Goal: Ask a question

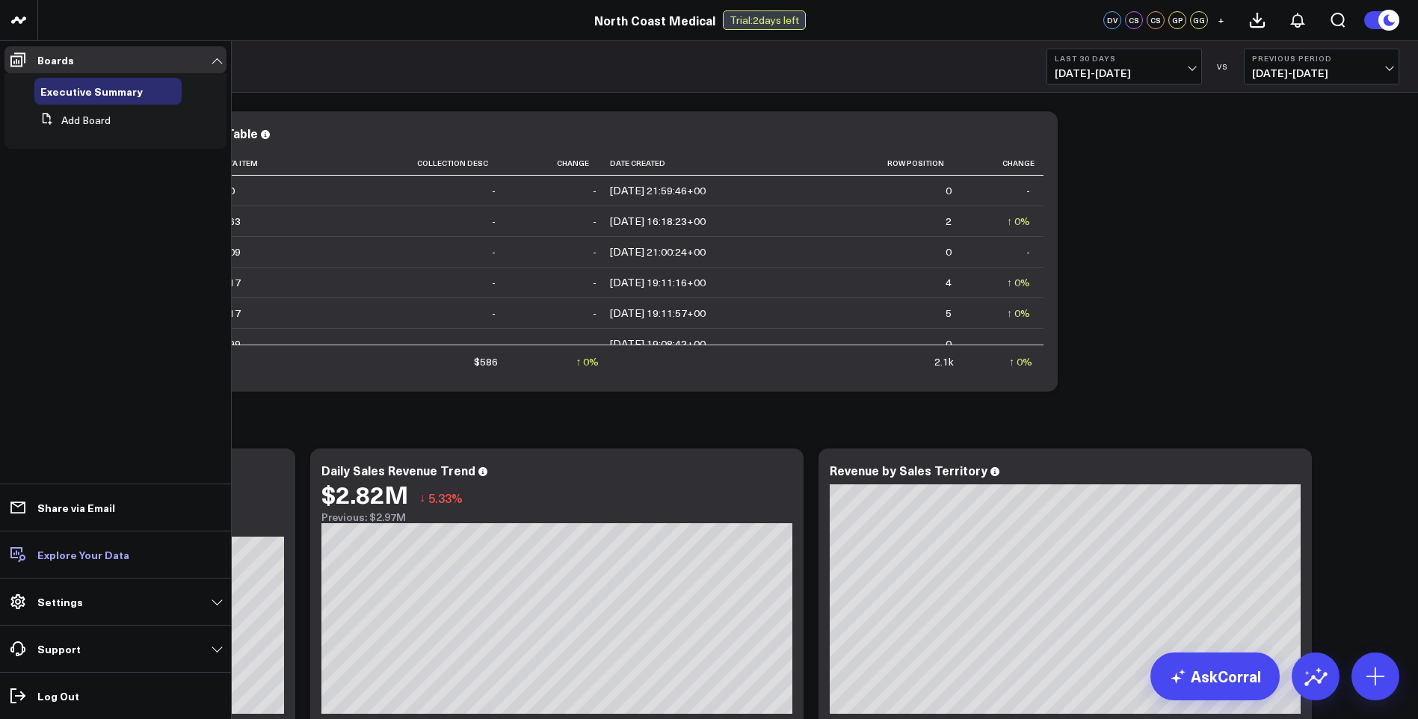
click at [55, 555] on p "Explore Your Data" at bounding box center [83, 555] width 92 height 12
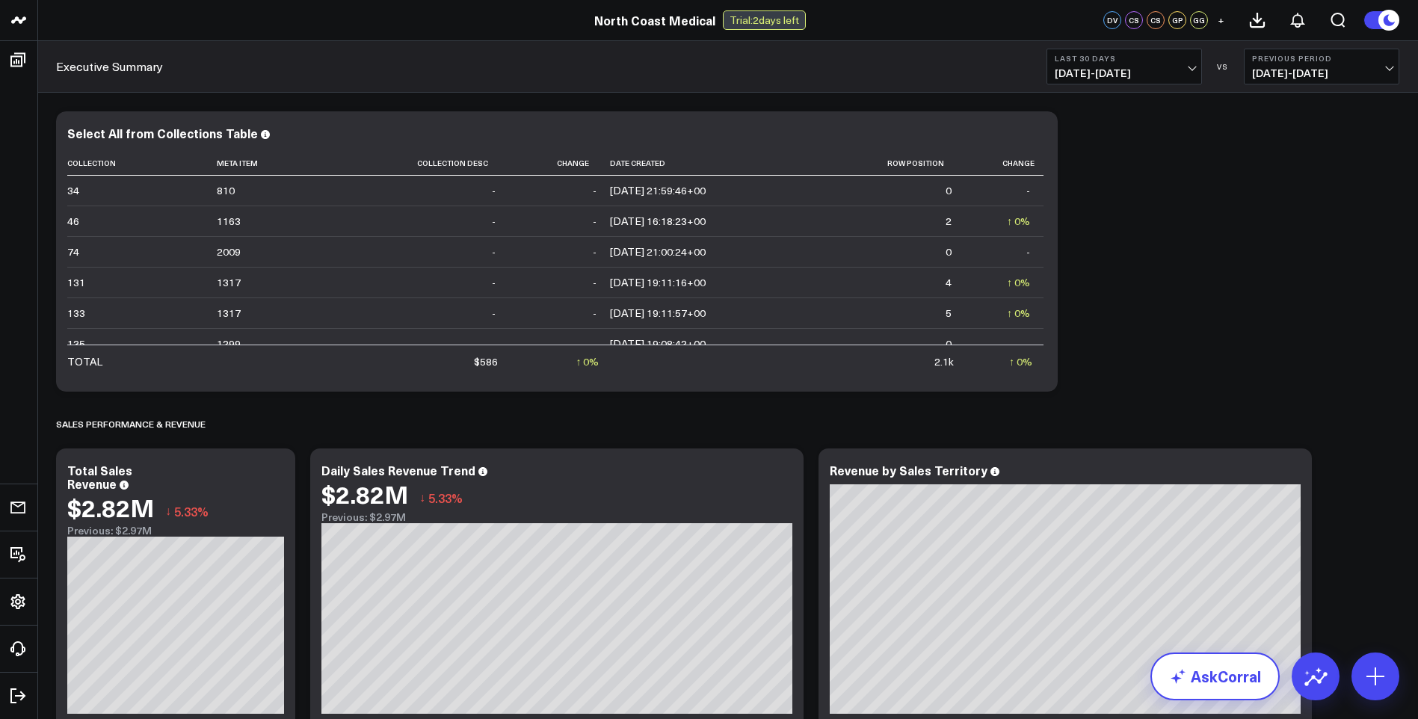
click at [1242, 676] on link "AskCorral" at bounding box center [1214, 676] width 129 height 48
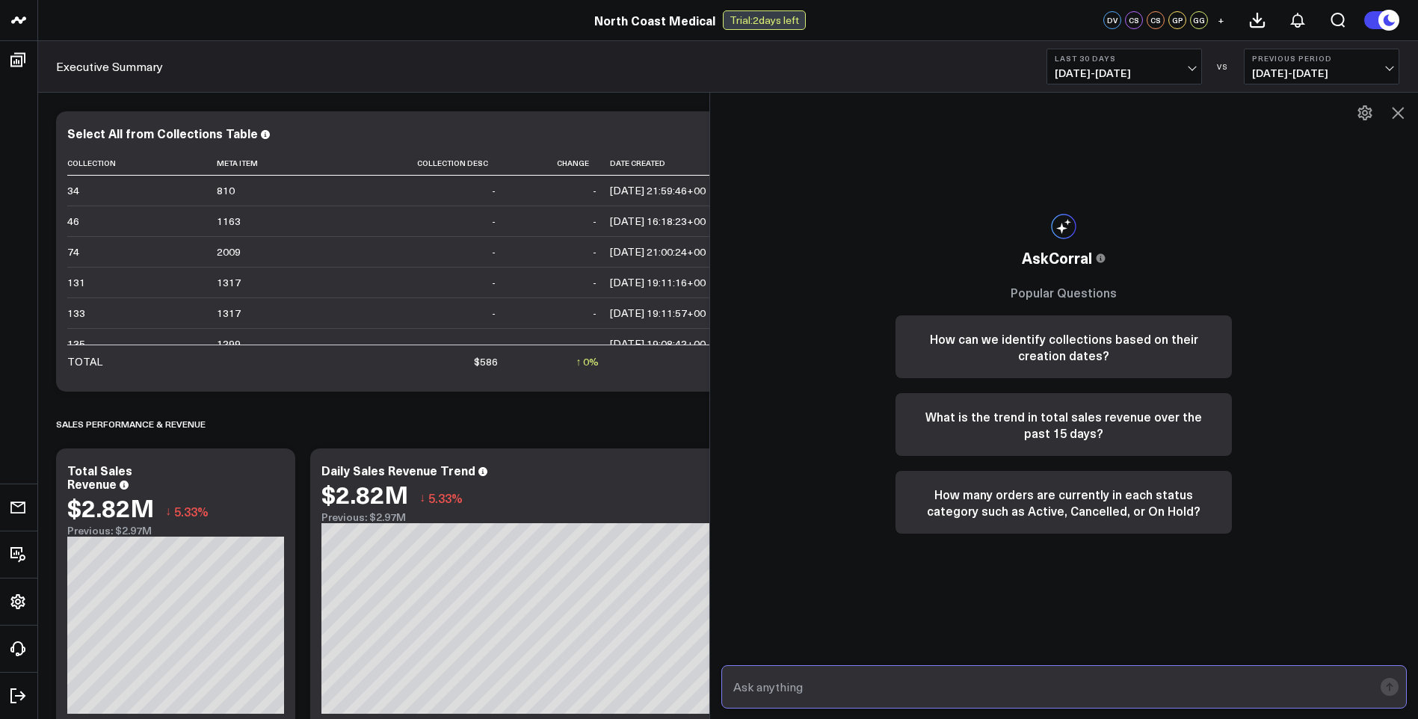
click at [858, 686] on input "text" at bounding box center [1051, 686] width 644 height 27
type input "average order value for ecom orders"
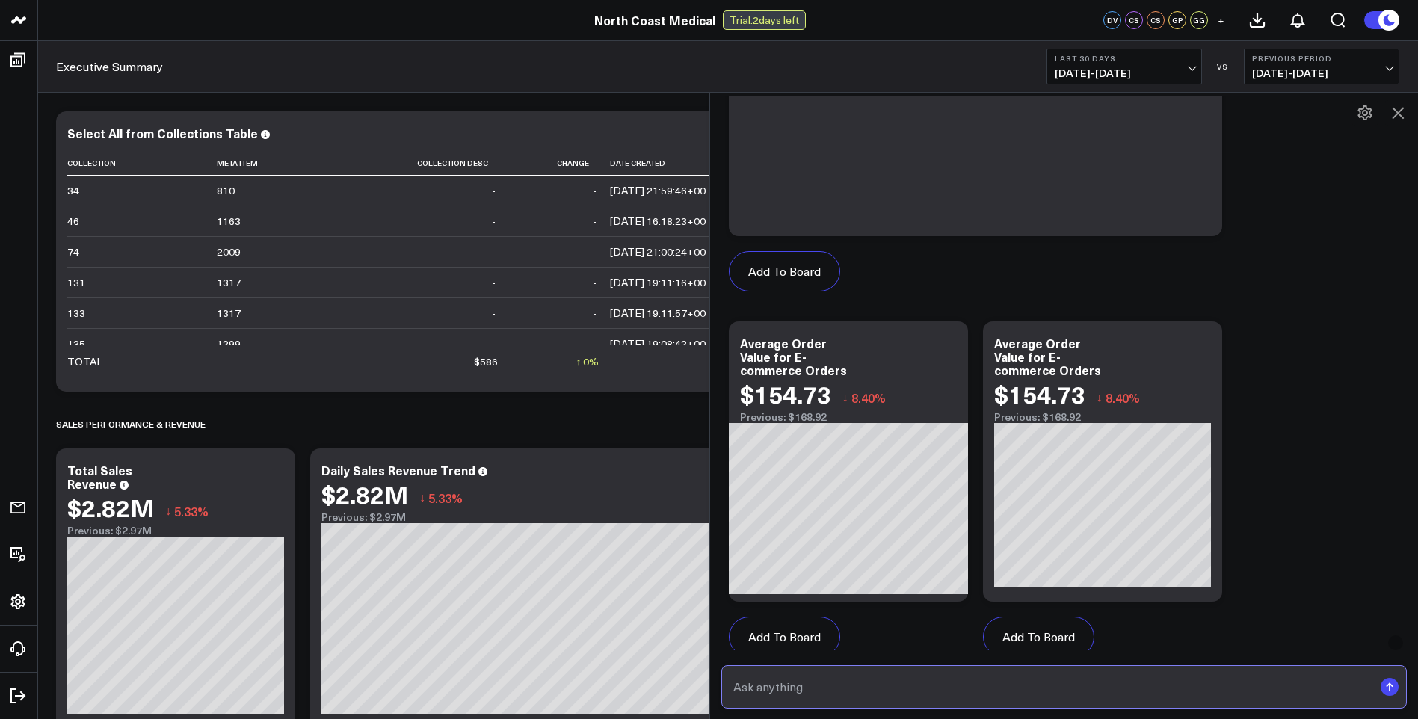
scroll to position [812, 0]
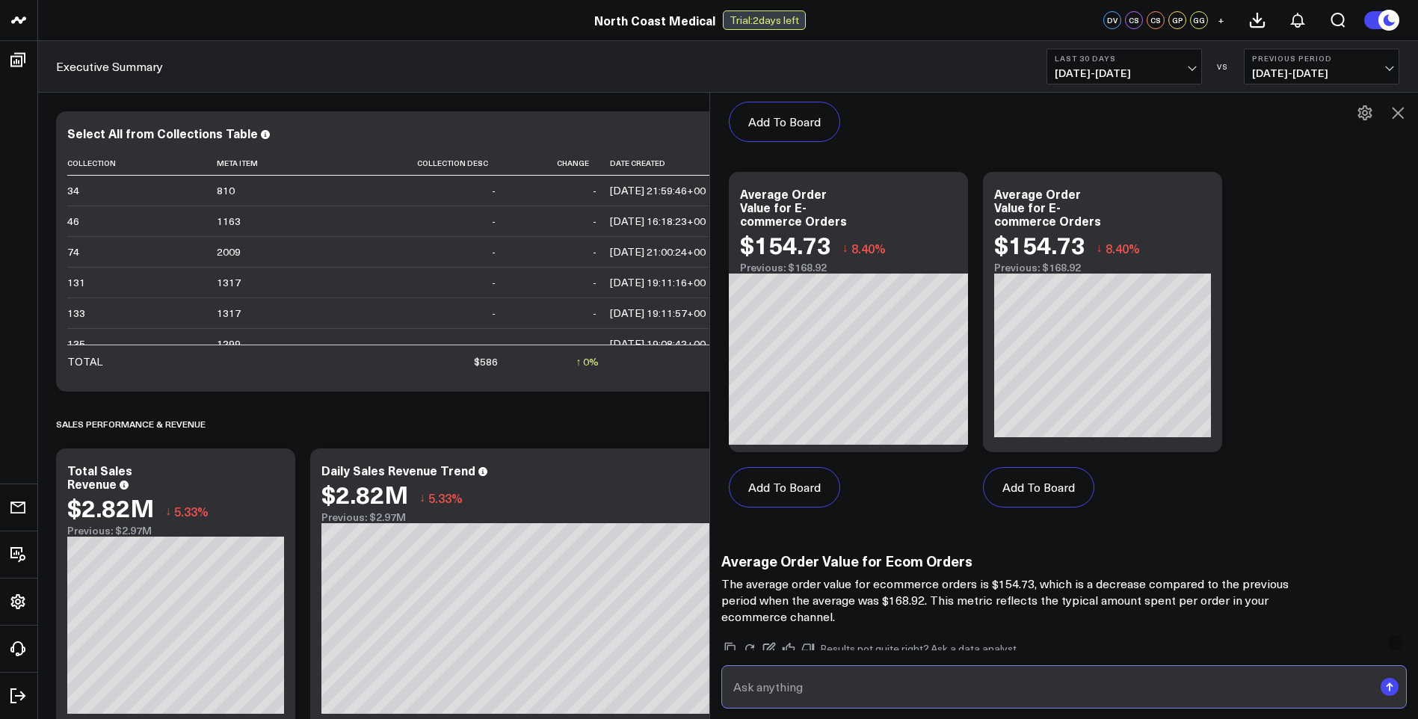
click at [831, 690] on input "text" at bounding box center [1051, 686] width 644 height 27
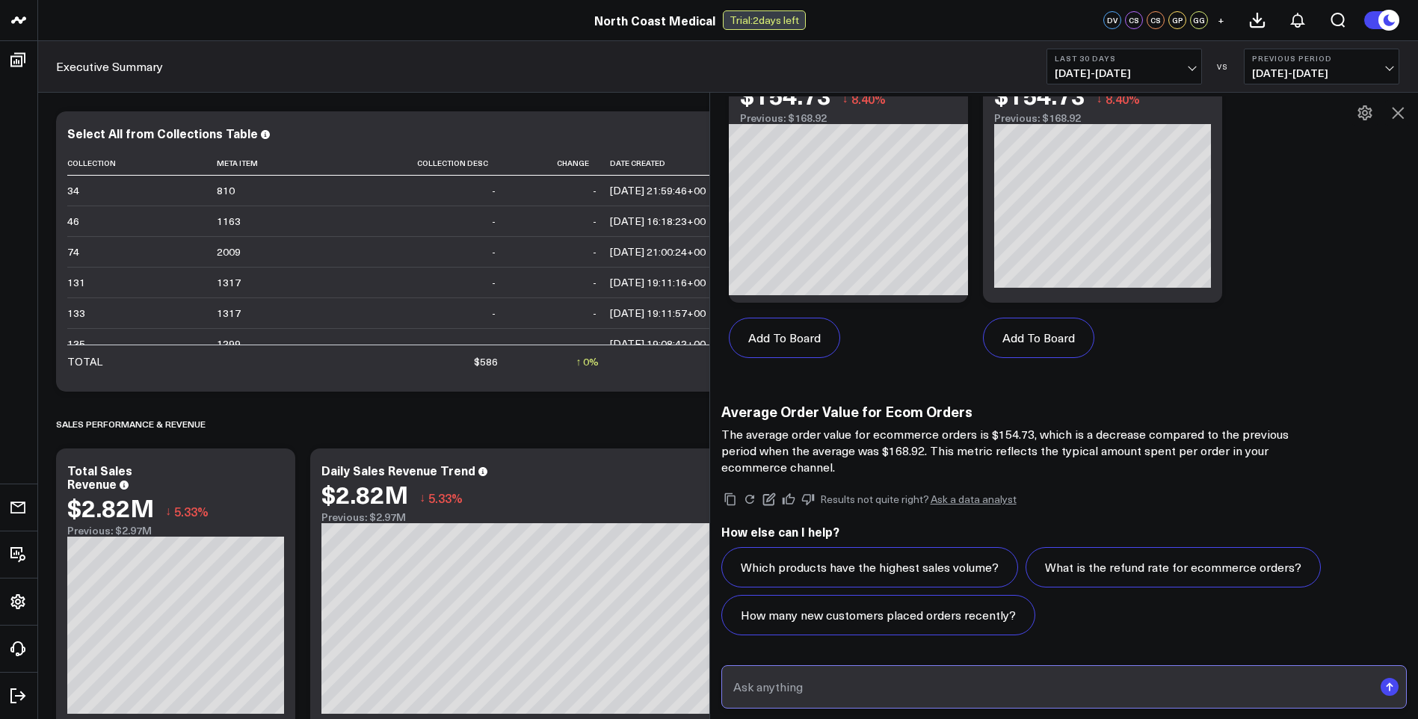
scroll to position [149, 0]
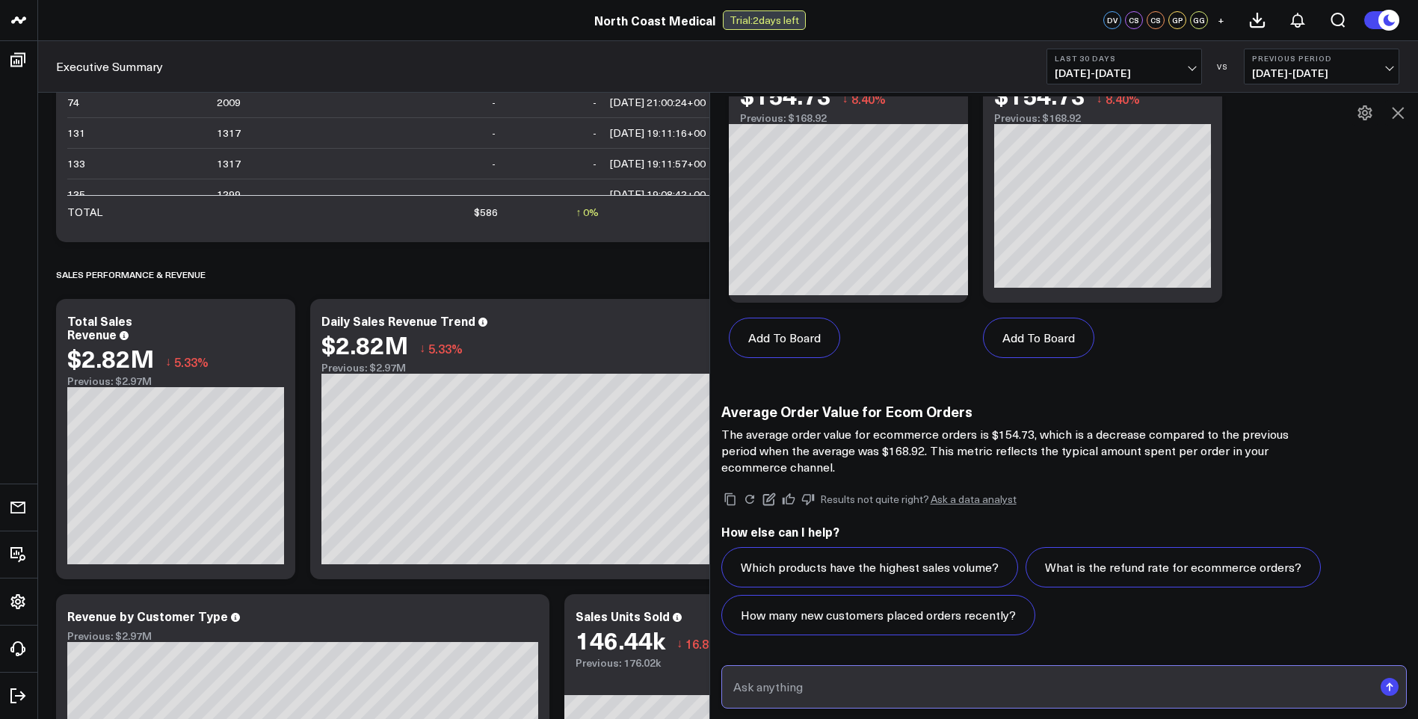
click at [842, 685] on input "text" at bounding box center [1051, 686] width 644 height 27
type input "how many items on ecom orders"
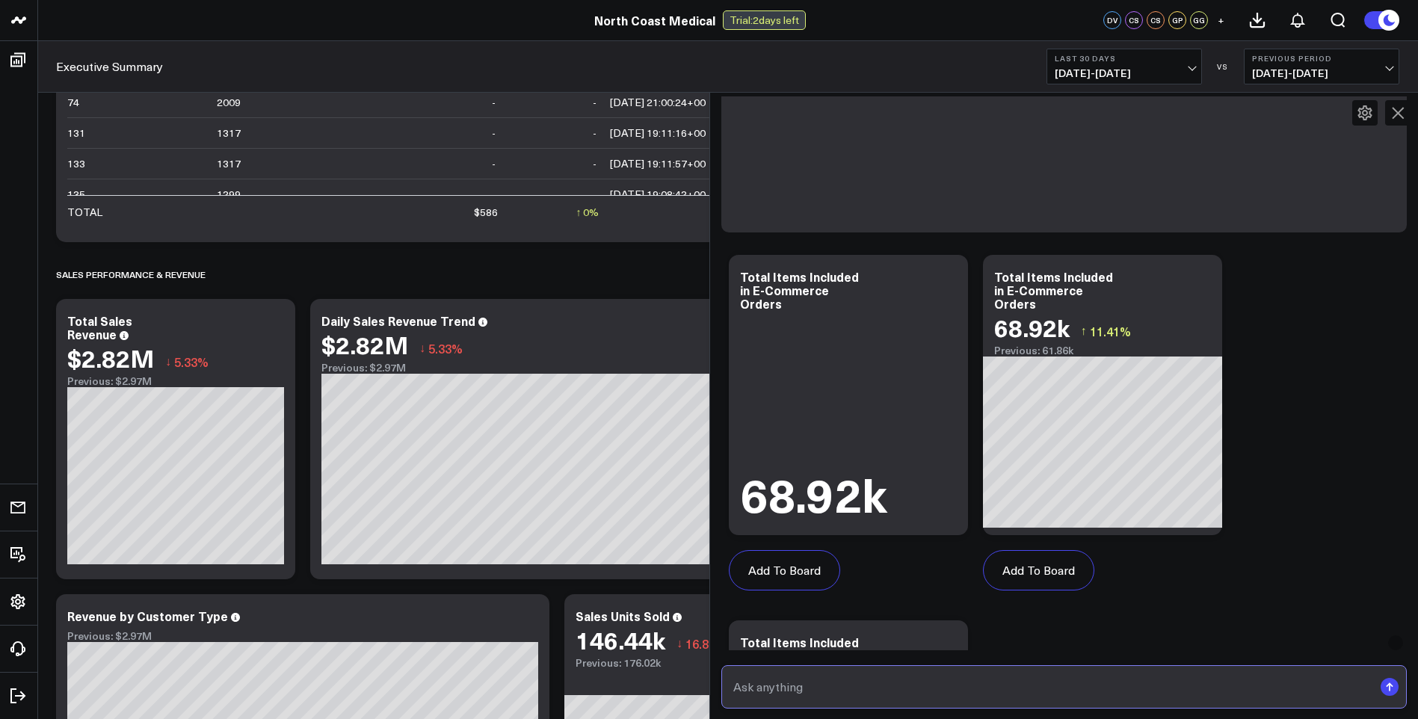
scroll to position [1877, 0]
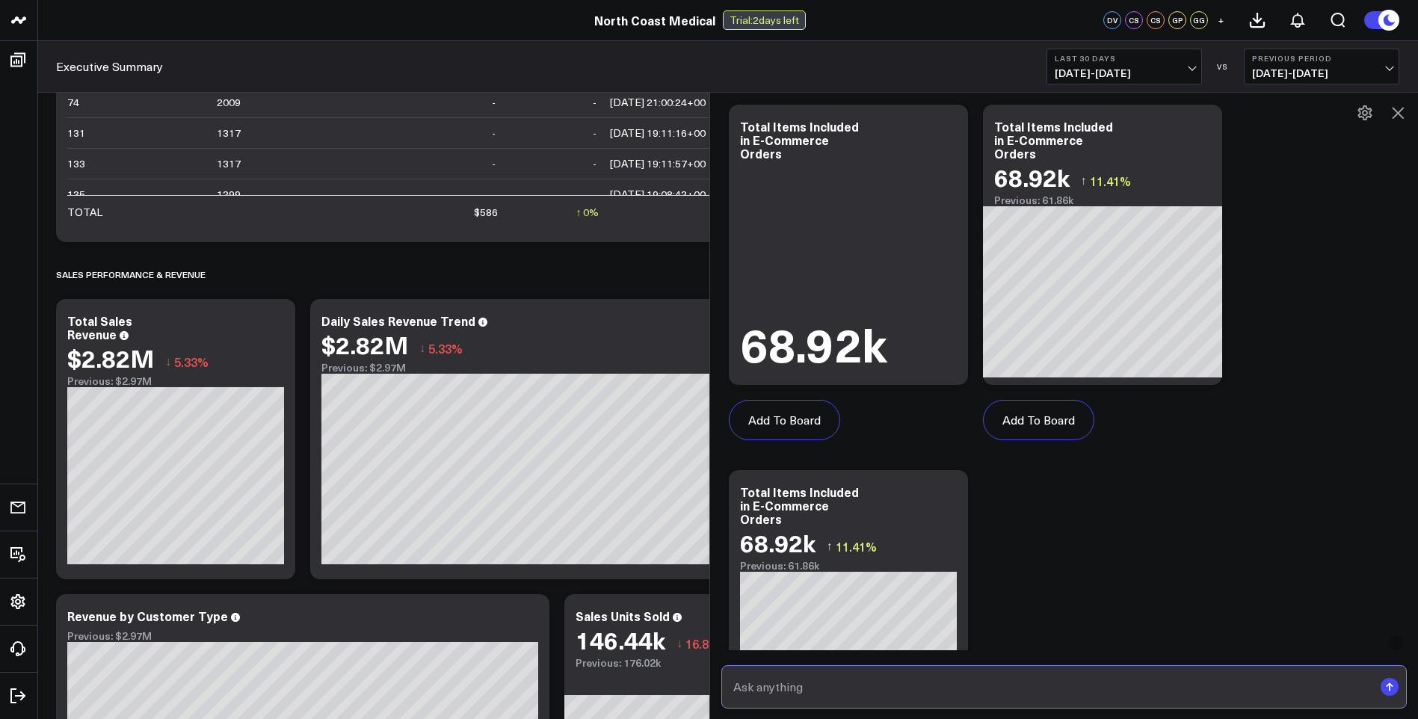
click at [862, 680] on input "text" at bounding box center [1051, 686] width 644 height 27
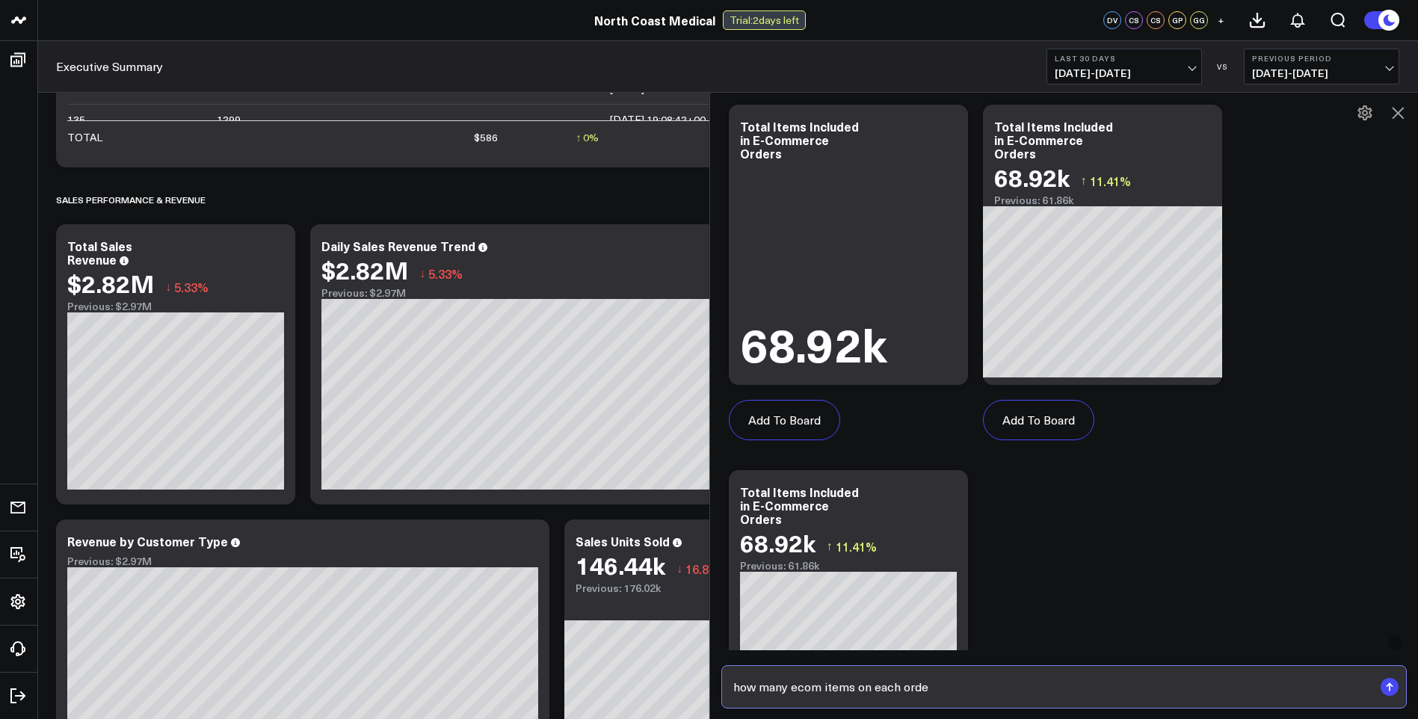
type input "how many ecom items on each order"
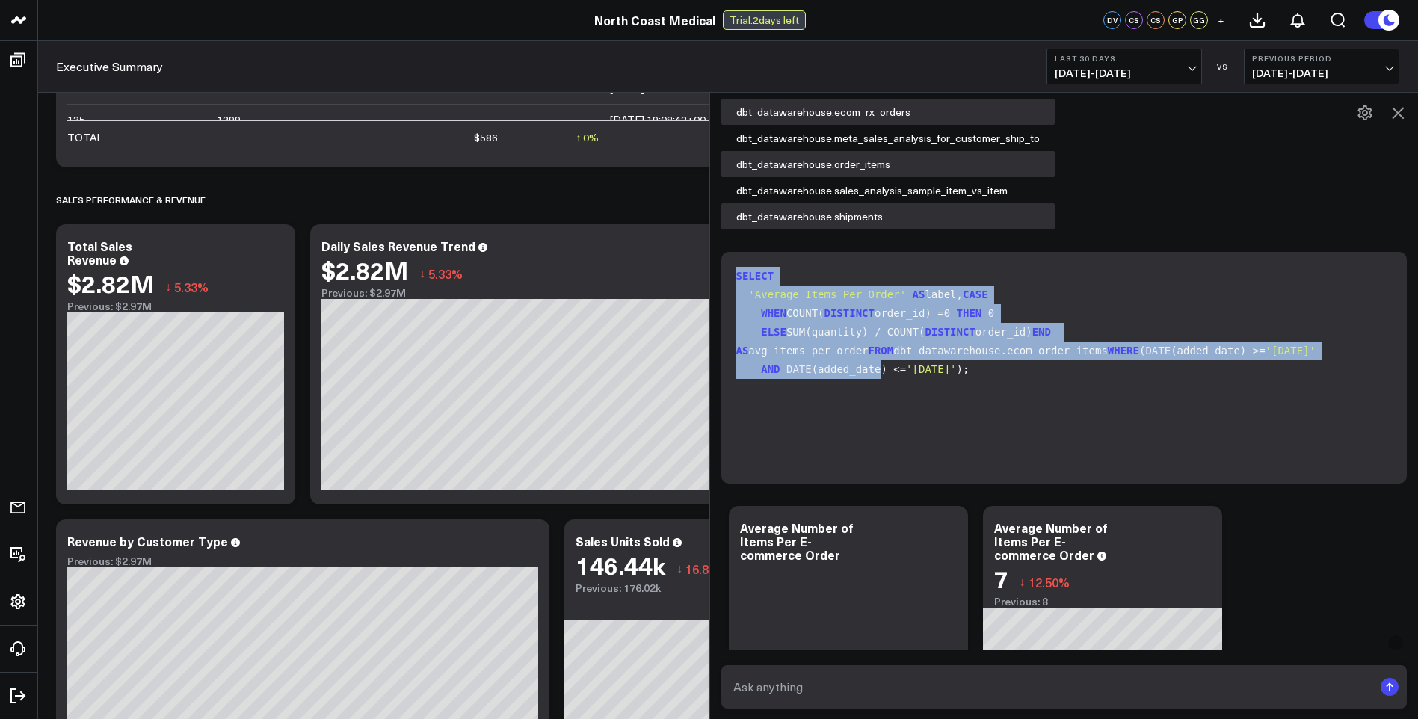
scroll to position [41, 0]
drag, startPoint x: 741, startPoint y: 275, endPoint x: 1001, endPoint y: 454, distance: 314.9
click at [1001, 379] on code "SELECT 'Average Items Per Order' AS label, CASE WHEN COUNT( DISTINCT order_id) …" at bounding box center [1067, 323] width 662 height 112
copy code "SELECT 'Average Items Per Order' AS label, CASE WHEN COUNT( DISTINCT order_id) …"
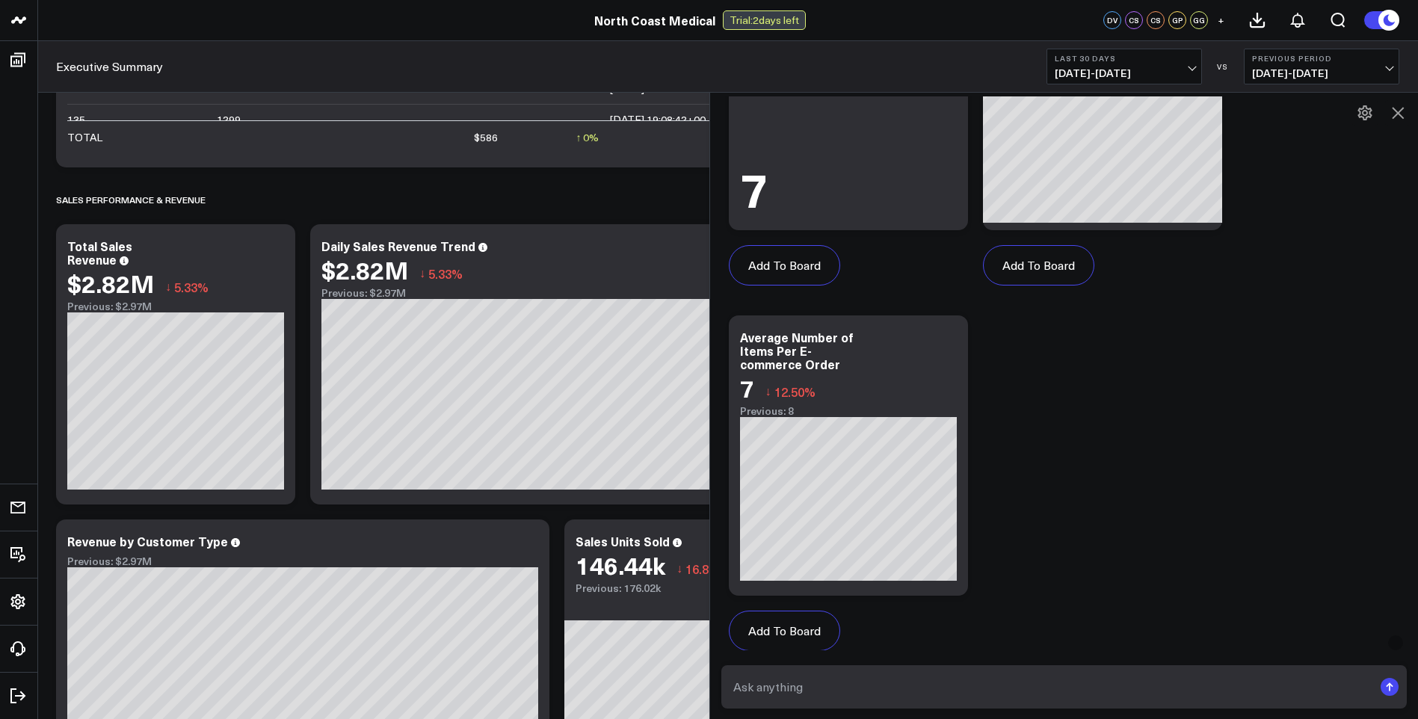
scroll to position [3490, 0]
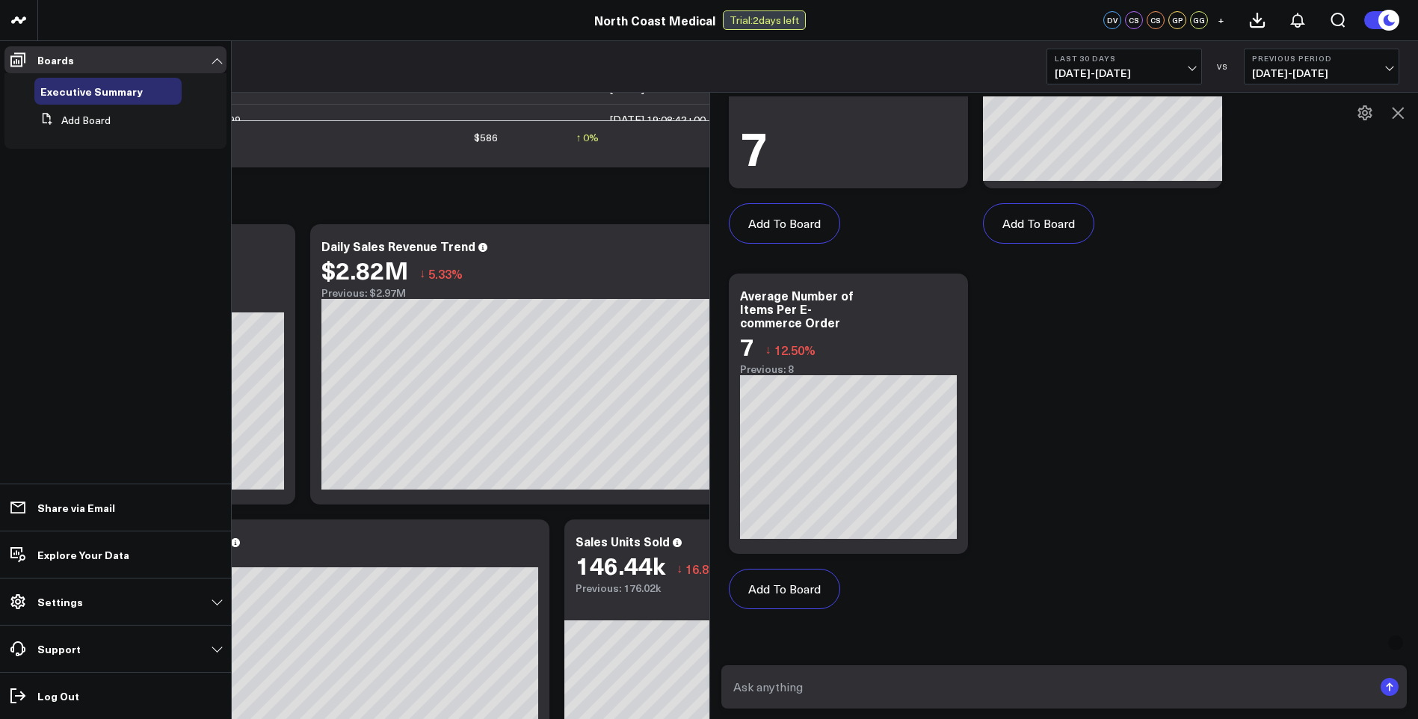
click at [106, 605] on link "Settings" at bounding box center [115, 601] width 222 height 27
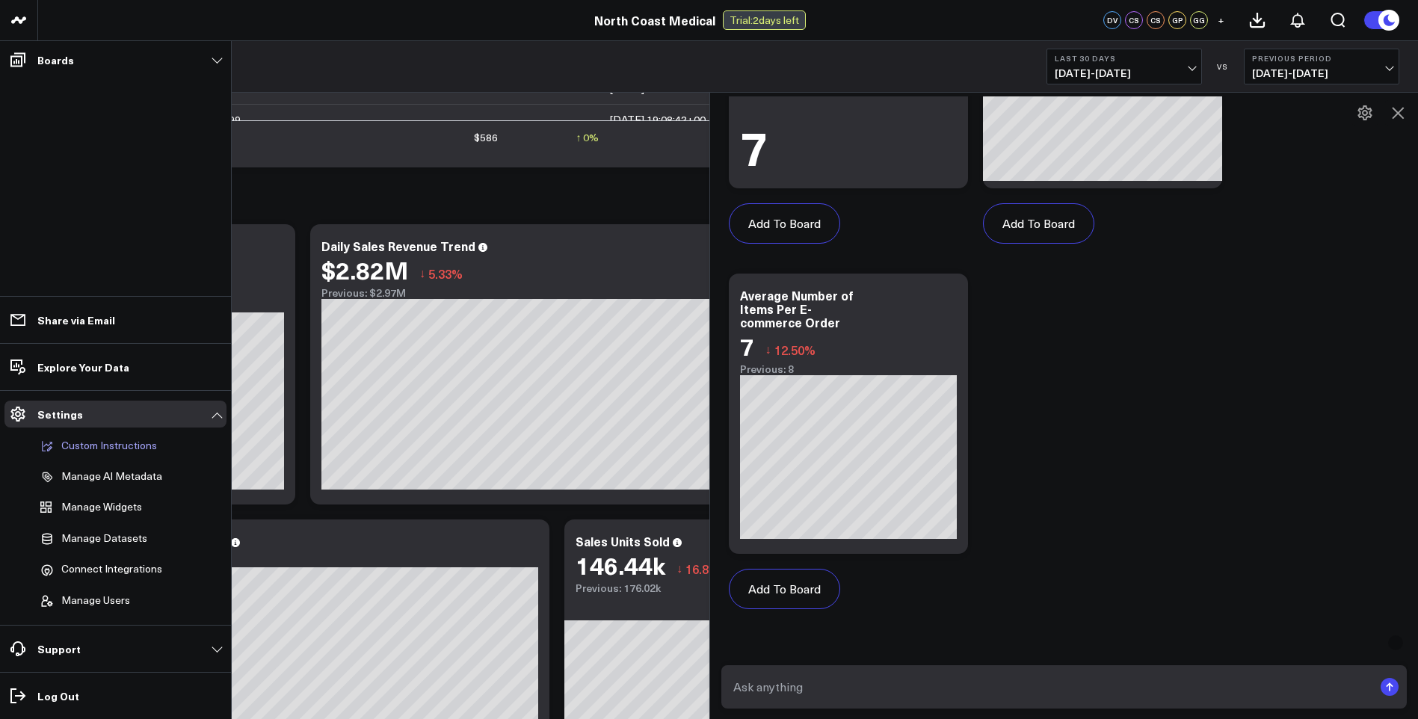
click at [131, 446] on p "Custom Instructions" at bounding box center [109, 445] width 96 height 13
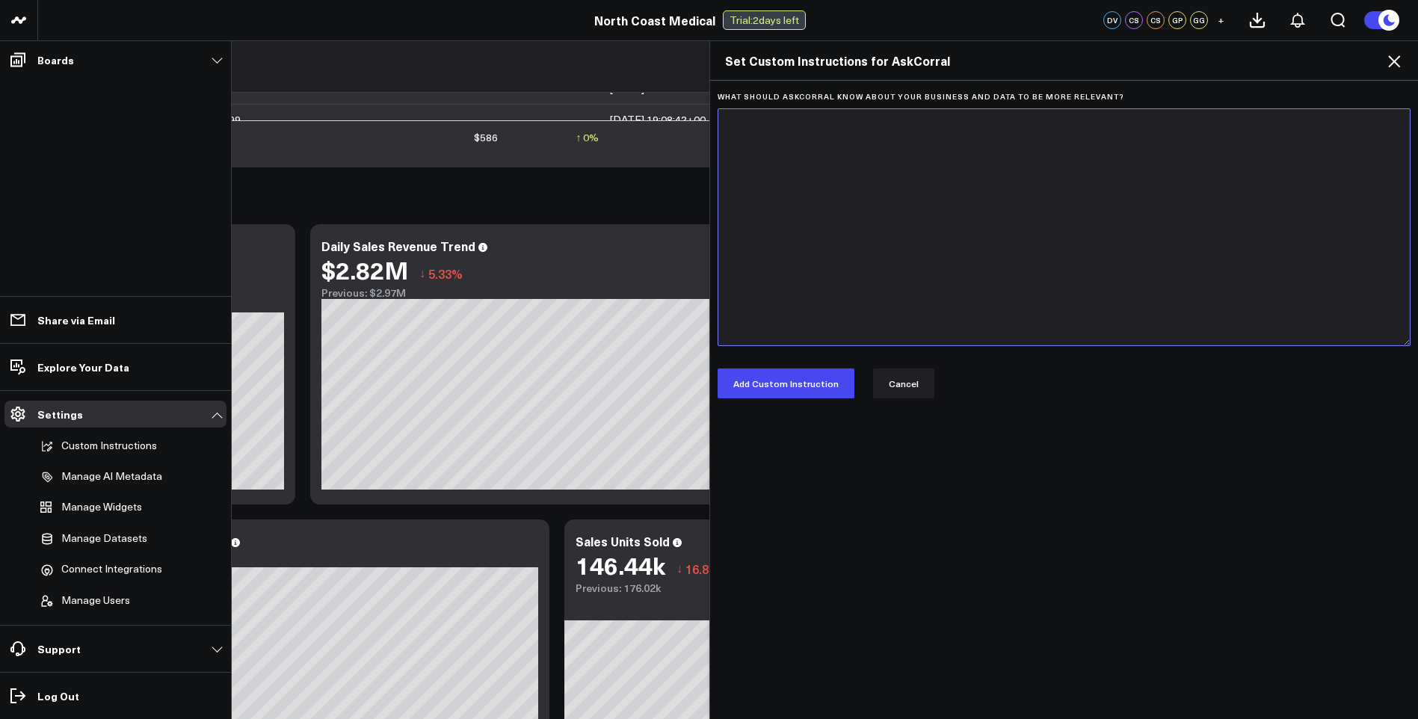
click at [851, 241] on textarea "What should AskCorral know about your business and data to be more relevant?" at bounding box center [1064, 227] width 694 height 238
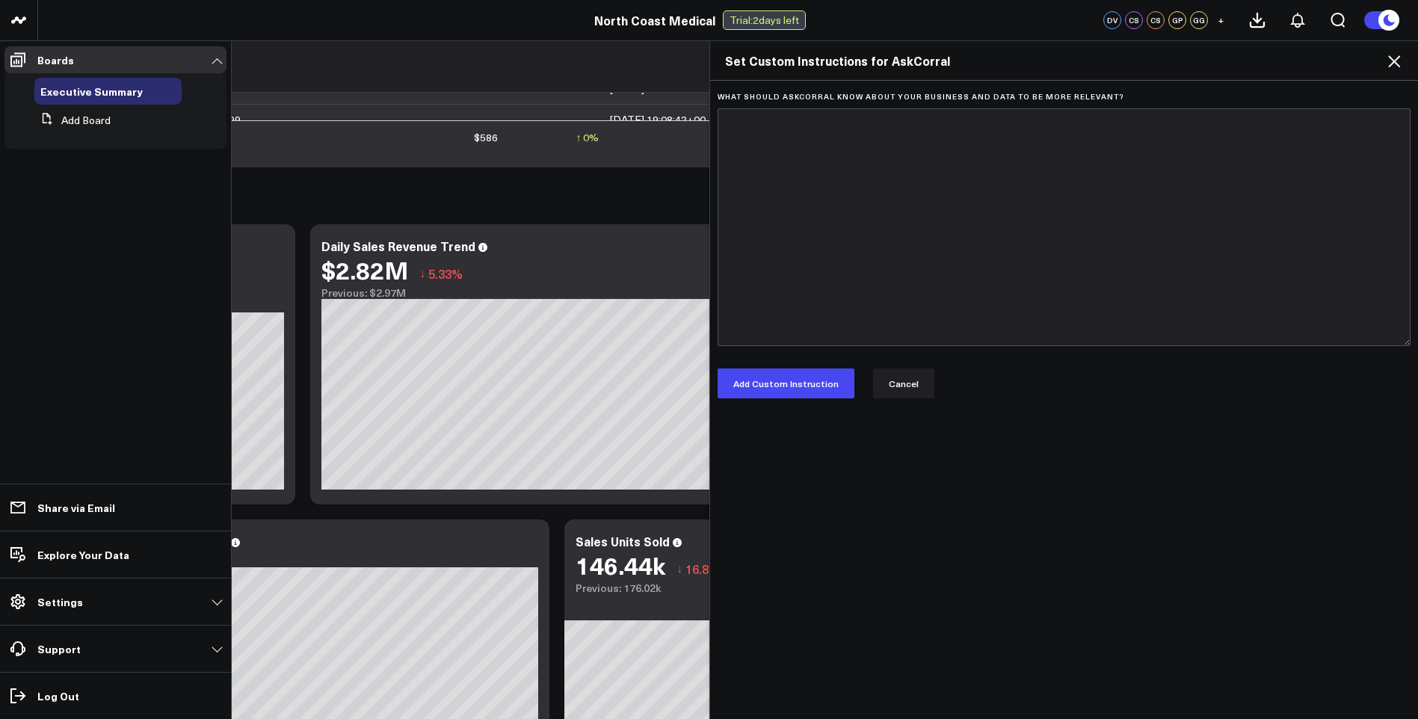
click at [1392, 63] on use at bounding box center [1394, 61] width 12 height 12
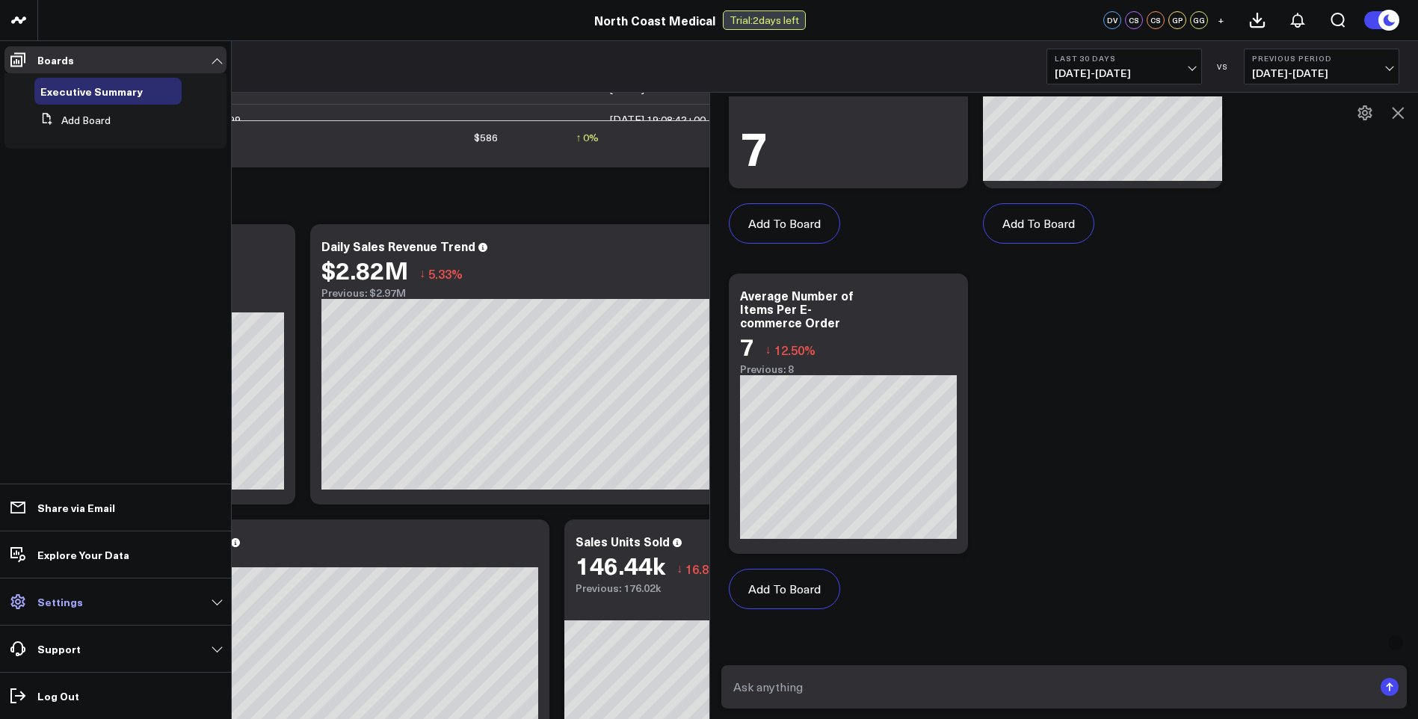
click at [207, 607] on link "Settings" at bounding box center [115, 601] width 222 height 27
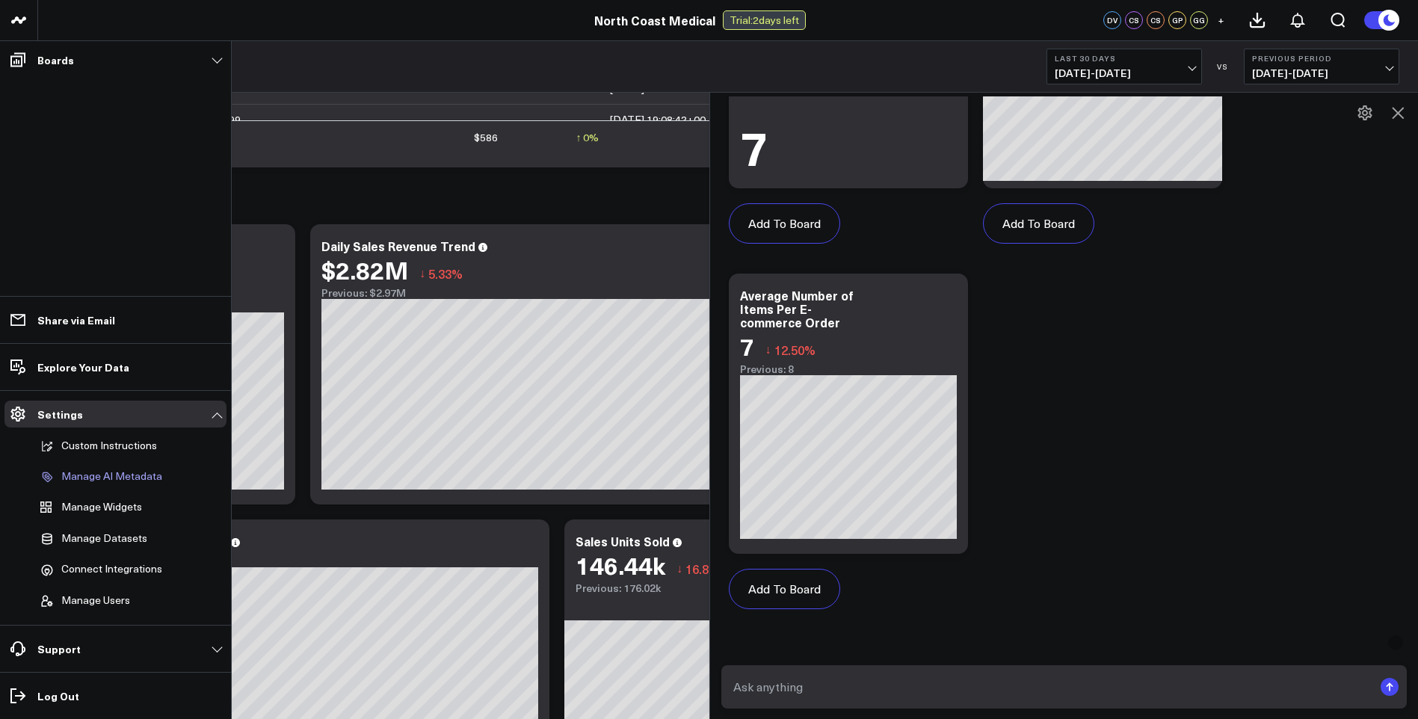
click at [106, 472] on p "Manage AI Metadata" at bounding box center [111, 476] width 101 height 13
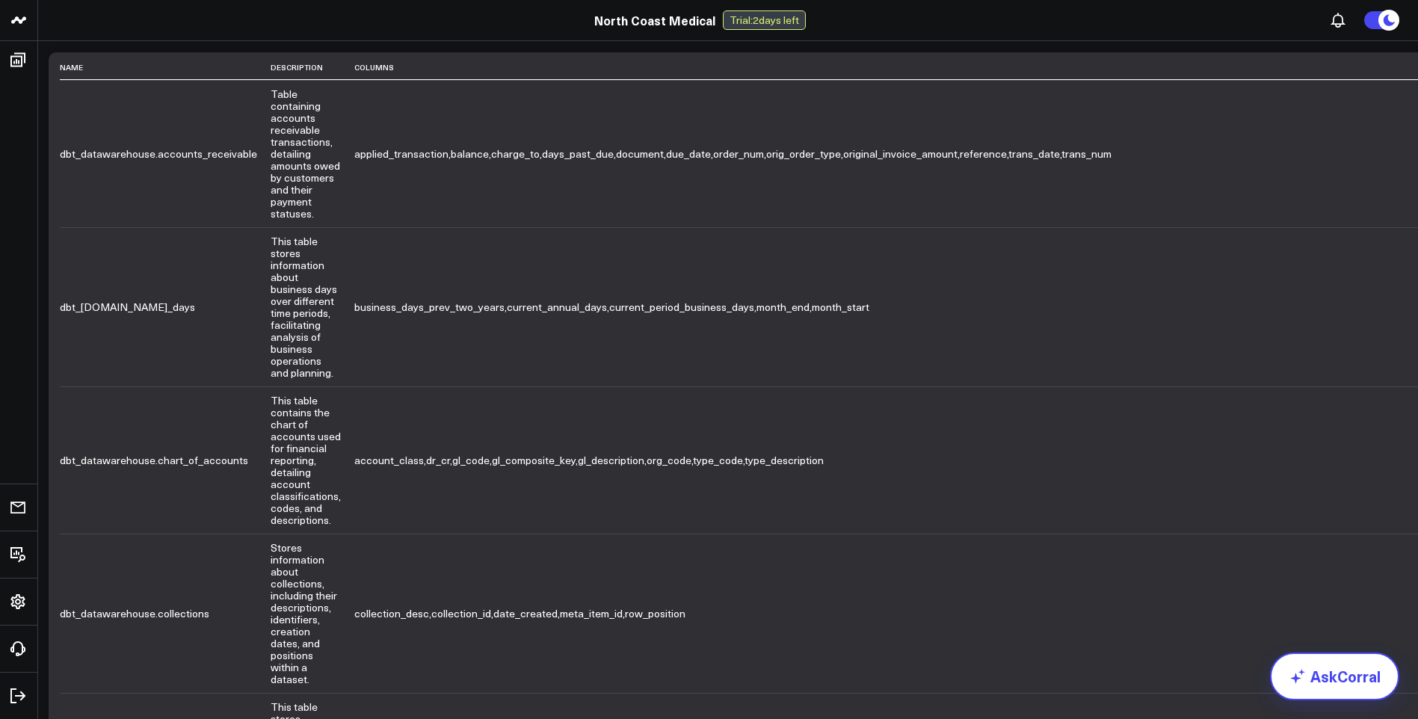
click at [1336, 680] on link "AskCorral" at bounding box center [1334, 676] width 129 height 48
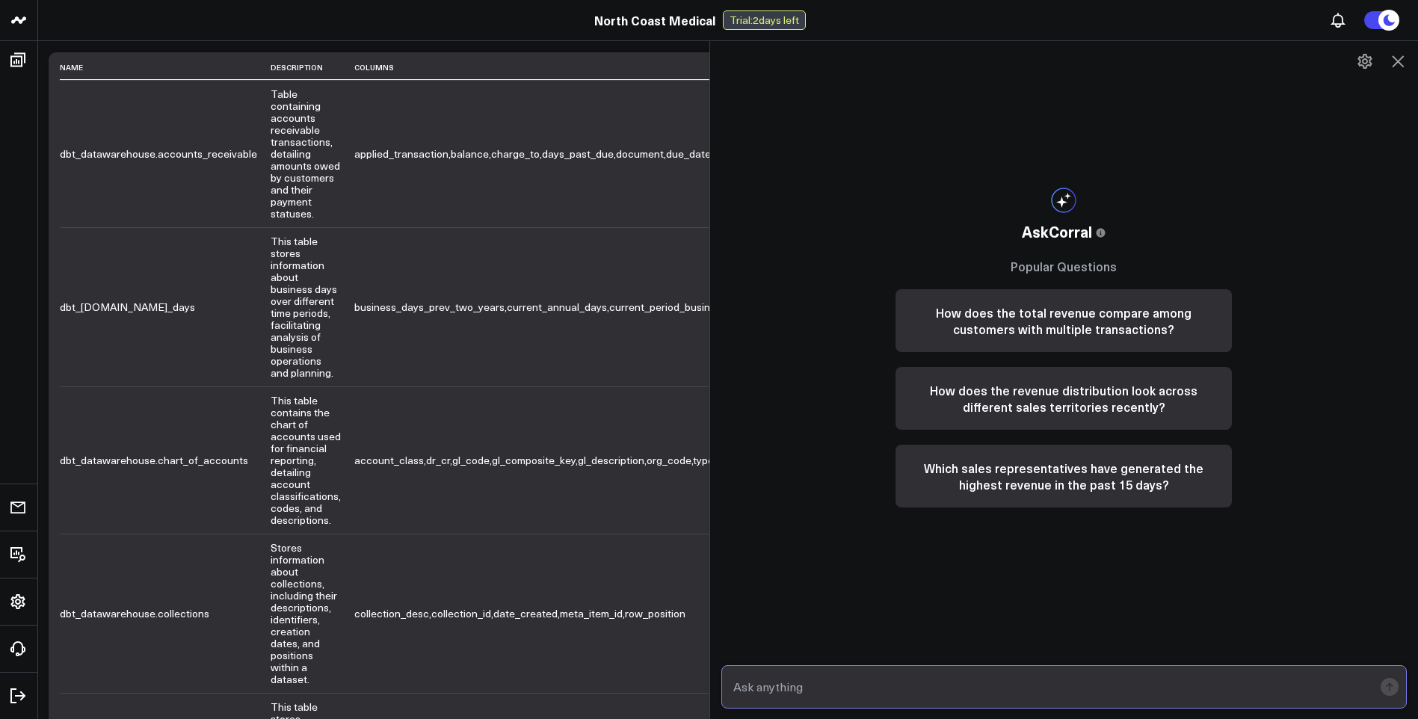
click at [775, 682] on input "text" at bounding box center [1051, 686] width 644 height 27
click at [839, 687] on input "text" at bounding box center [1051, 686] width 644 height 27
click at [856, 688] on input "show me ecom orders from customer 1706" at bounding box center [1051, 686] width 644 height 27
type input "show me ecom items from customer 1706"
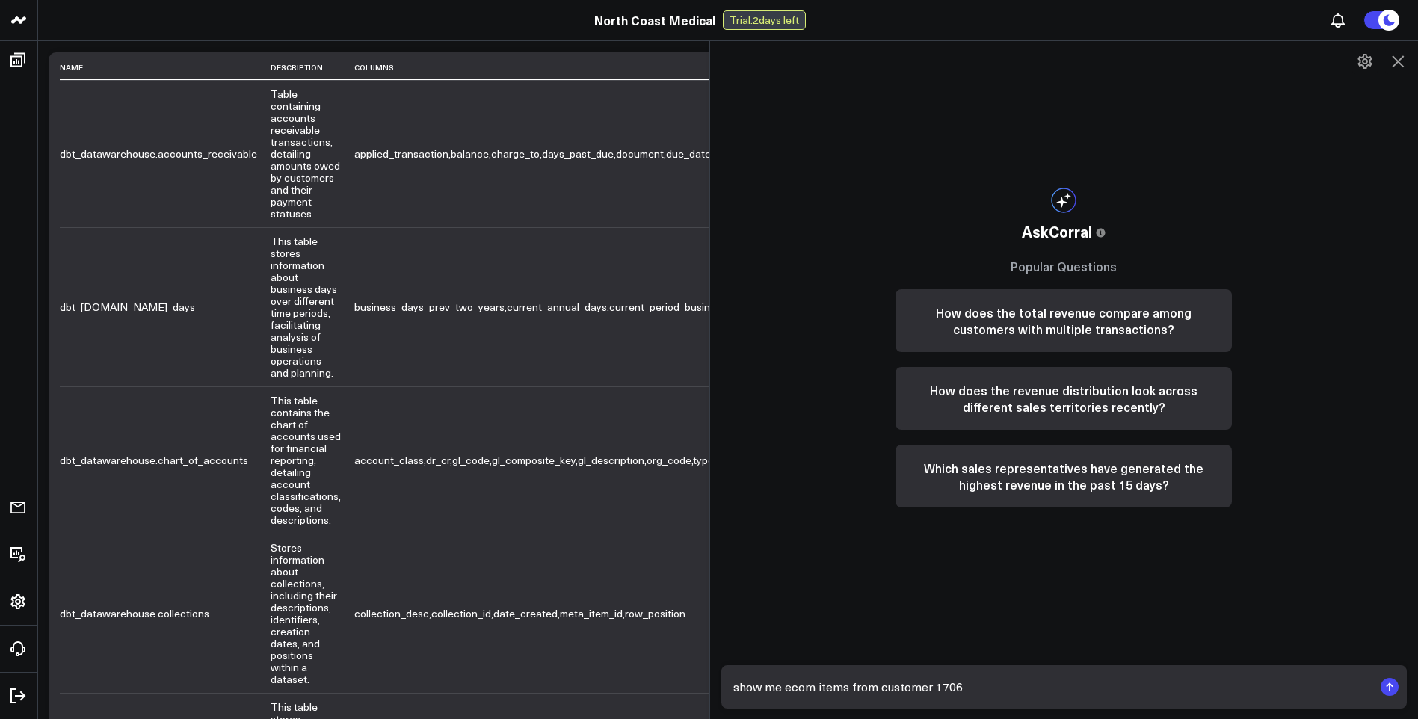
drag, startPoint x: 1385, startPoint y: 688, endPoint x: 1339, endPoint y: 692, distance: 45.7
click at [1385, 689] on rect "submit" at bounding box center [1389, 687] width 18 height 18
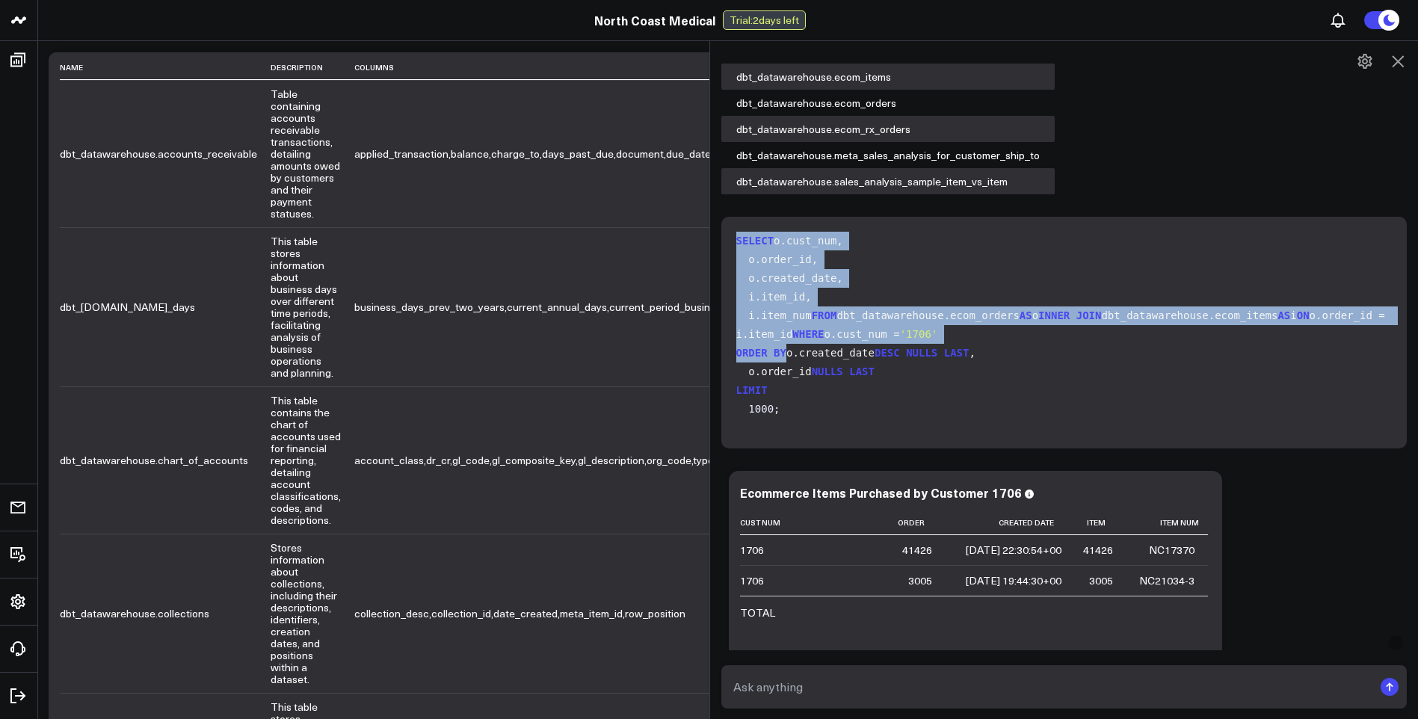
scroll to position [97, 0]
drag, startPoint x: 742, startPoint y: 238, endPoint x: 953, endPoint y: 387, distance: 258.4
click at [953, 387] on code "SELECT o.cust_num, o.order_id, o.created_date, i.item_id, i.item_num FROM dbt_d…" at bounding box center [1067, 325] width 662 height 187
copy code "SELECT o.cust_num, o.order_id, o.created_date, i.item_id, i.item_num FROM dbt_d…"
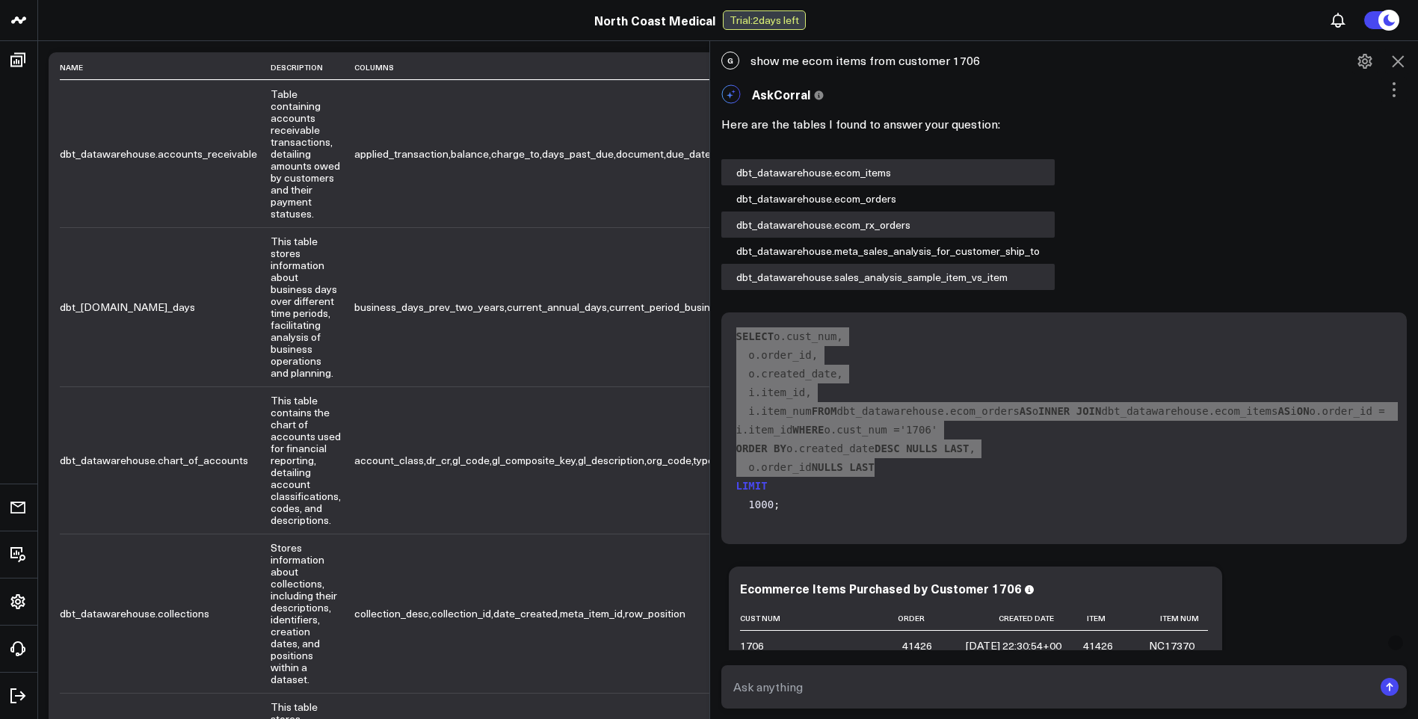
scroll to position [0, 0]
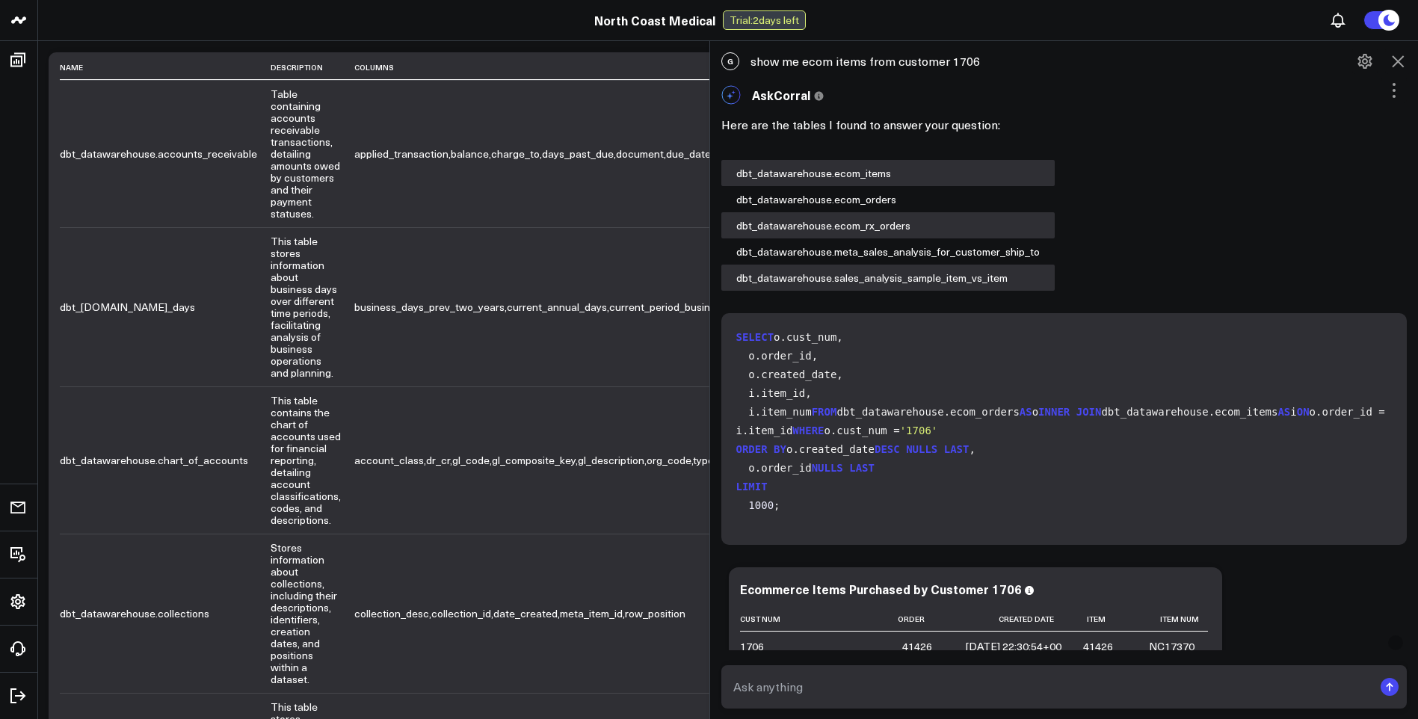
click at [982, 57] on div "G show me ecom items from customer 1706" at bounding box center [1064, 61] width 709 height 33
drag, startPoint x: 984, startPoint y: 56, endPoint x: 977, endPoint y: 62, distance: 9.0
click at [977, 62] on div "G show me ecom items from customer 1706" at bounding box center [1064, 61] width 709 height 33
copy div "show me ecom items from customer 1706"
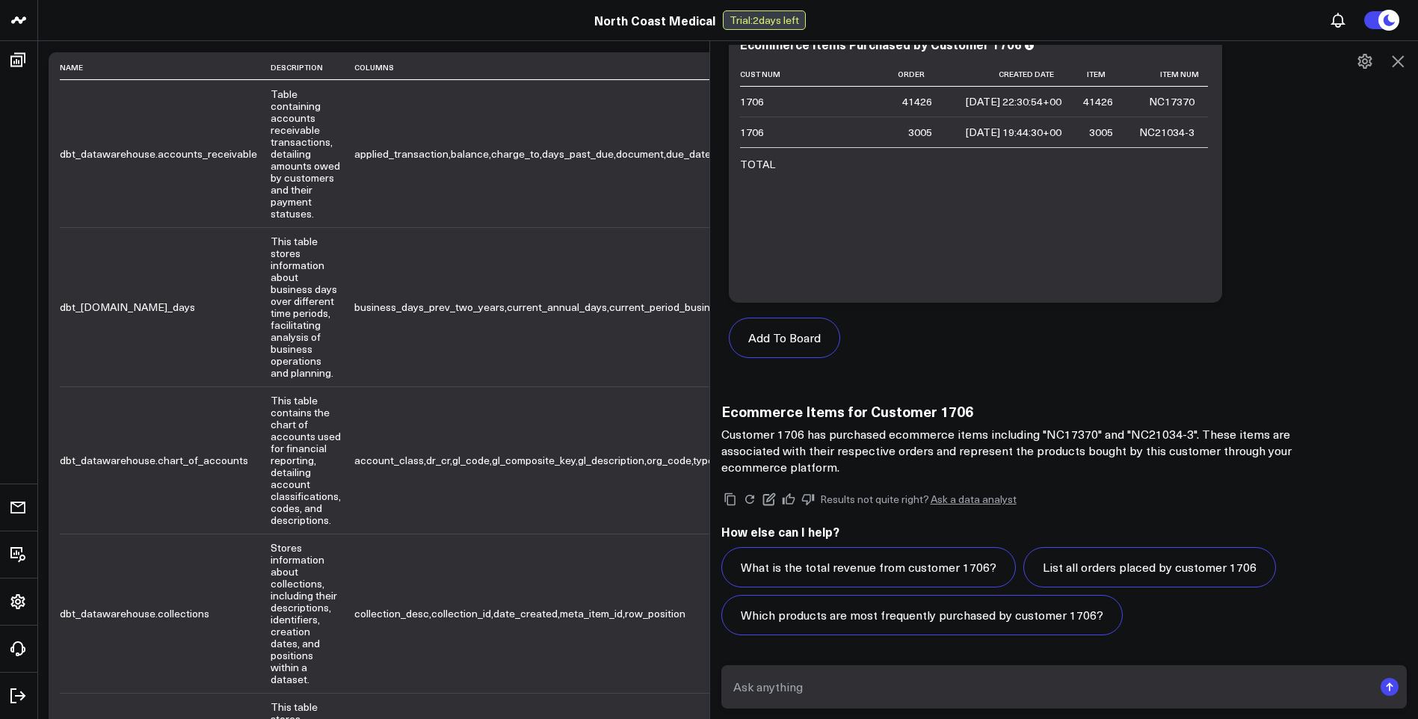
scroll to position [49, 0]
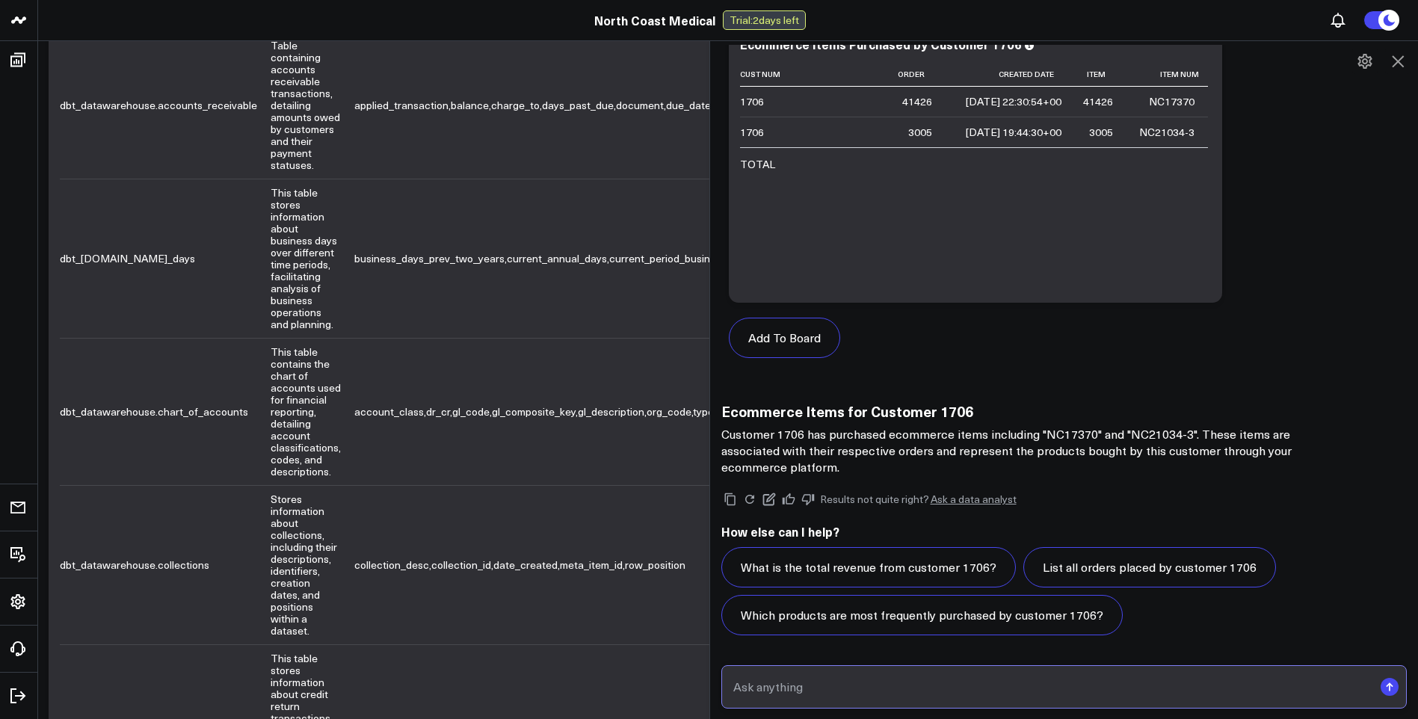
click at [824, 682] on input "text" at bounding box center [1051, 686] width 644 height 27
paste input "show me ecom items from customer 1706"
click at [853, 685] on input "show me ecom items from customer 1706" at bounding box center [1051, 686] width 644 height 27
type input "show me ecom items ordered from customer 1706"
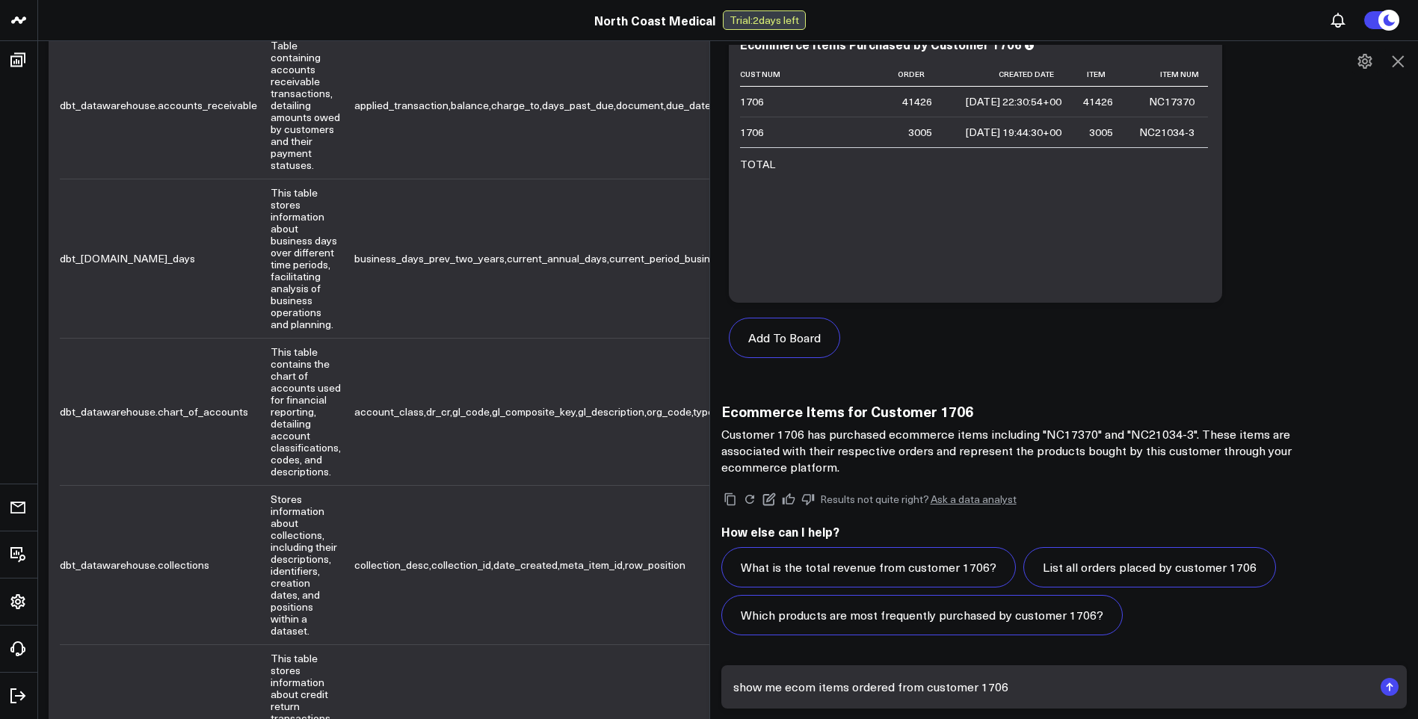
click at [1389, 685] on icon "submit" at bounding box center [1389, 687] width 1 height 7
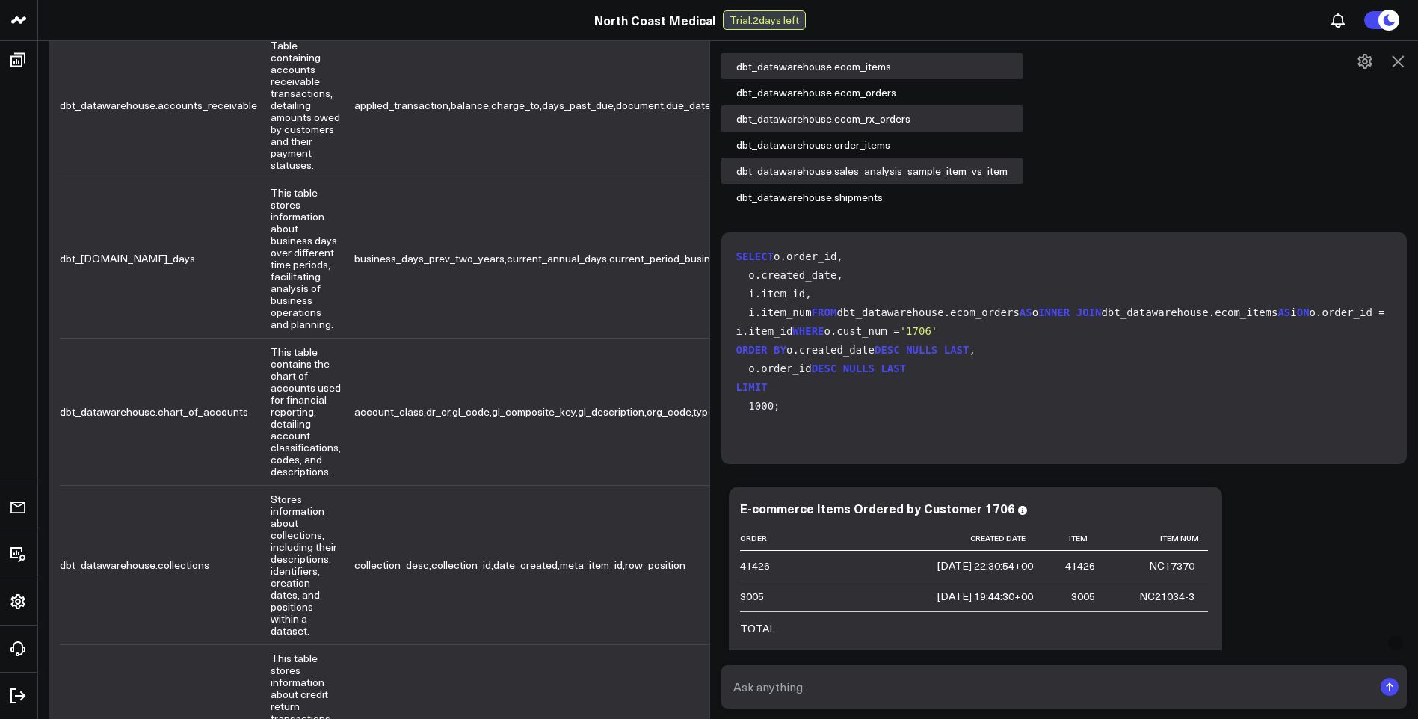
scroll to position [0, 0]
click at [1402, 61] on icon at bounding box center [1398, 61] width 18 height 18
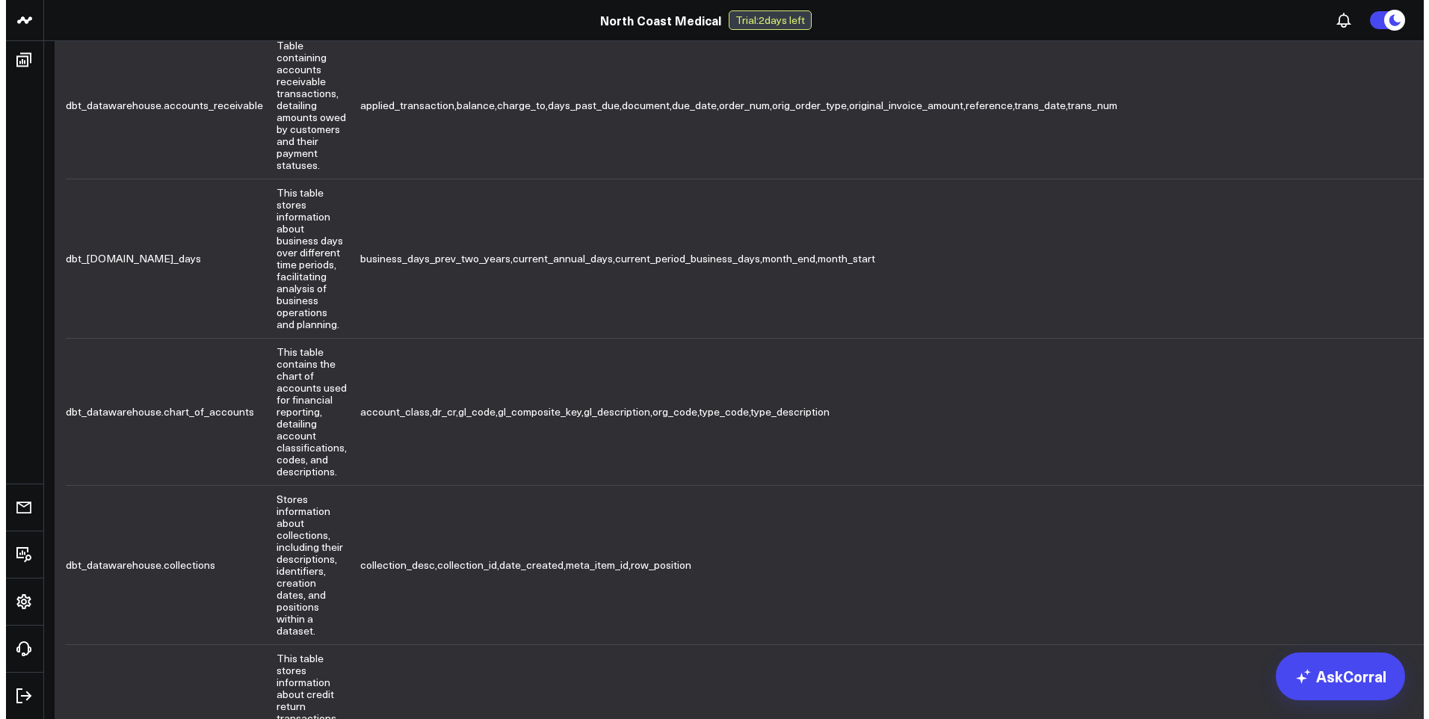
scroll to position [25, 0]
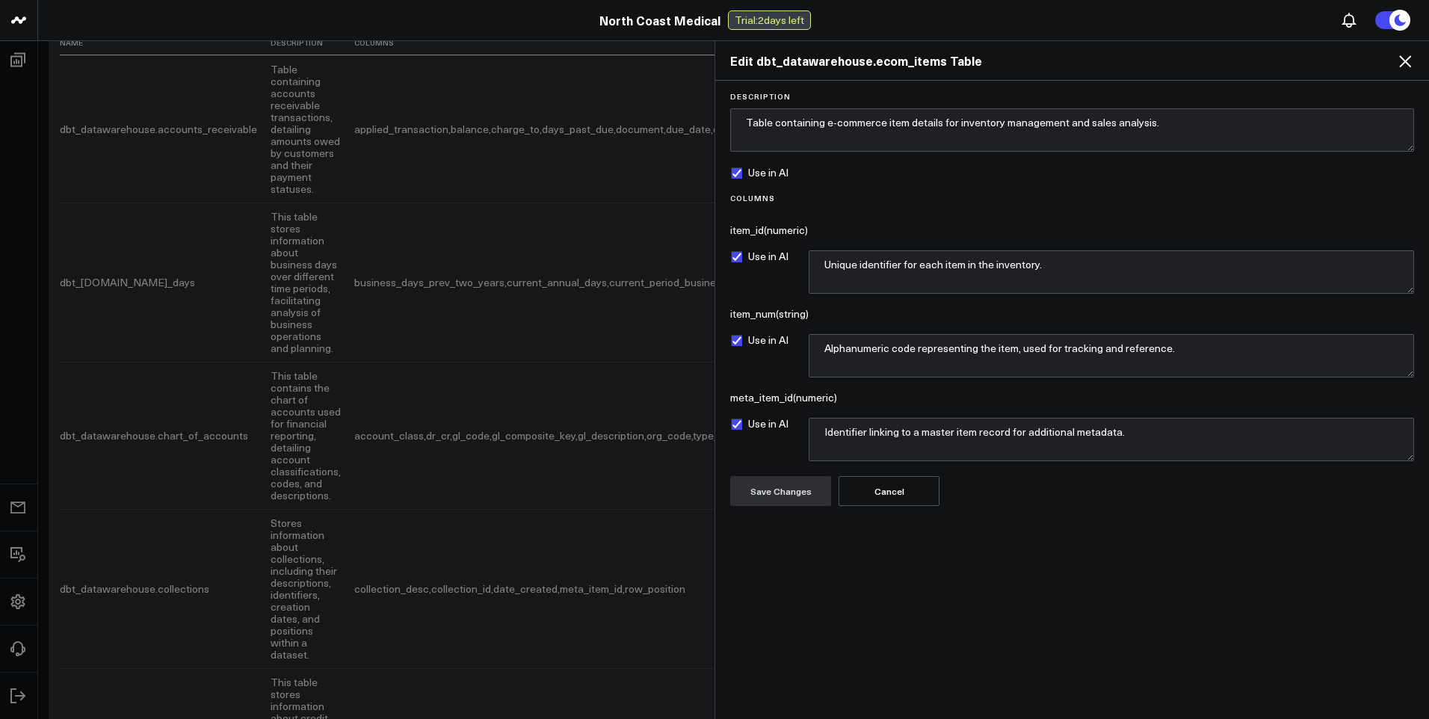
click at [1406, 61] on icon at bounding box center [1405, 61] width 12 height 12
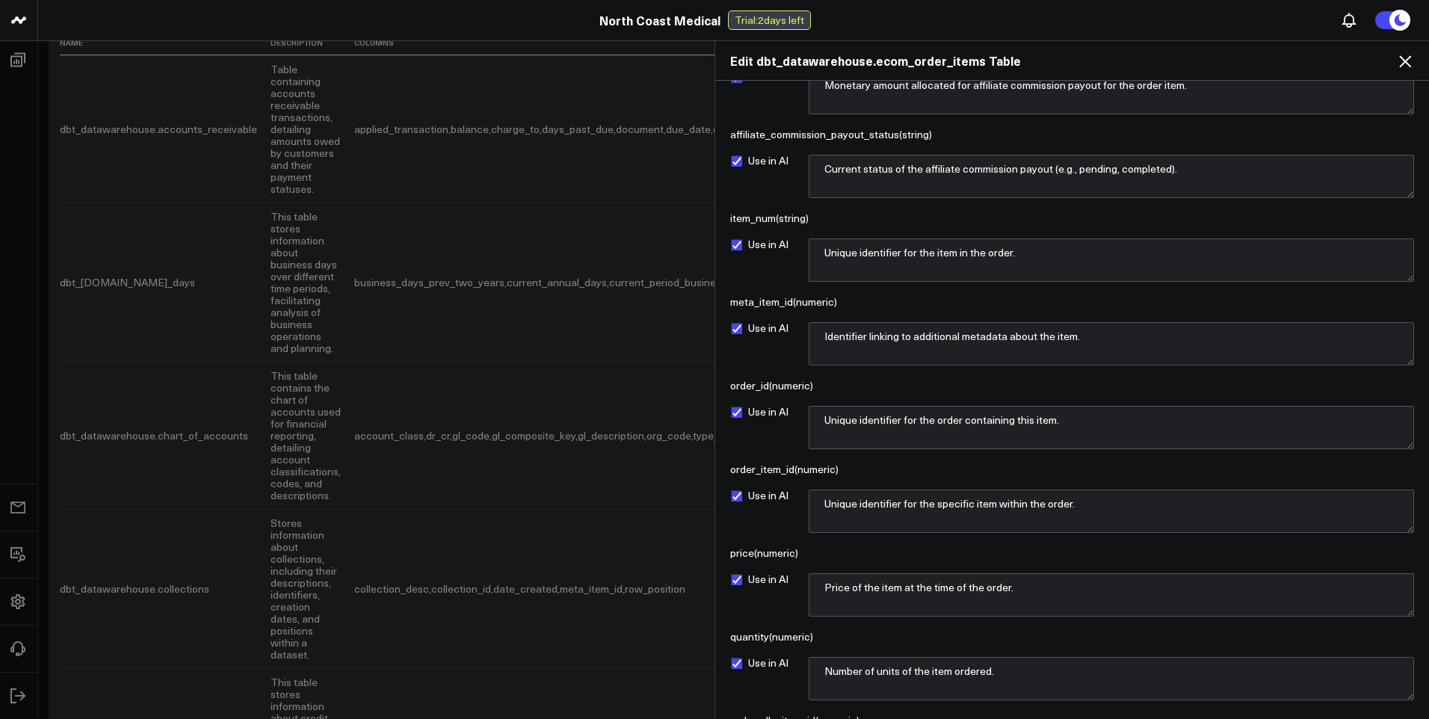
scroll to position [299, 0]
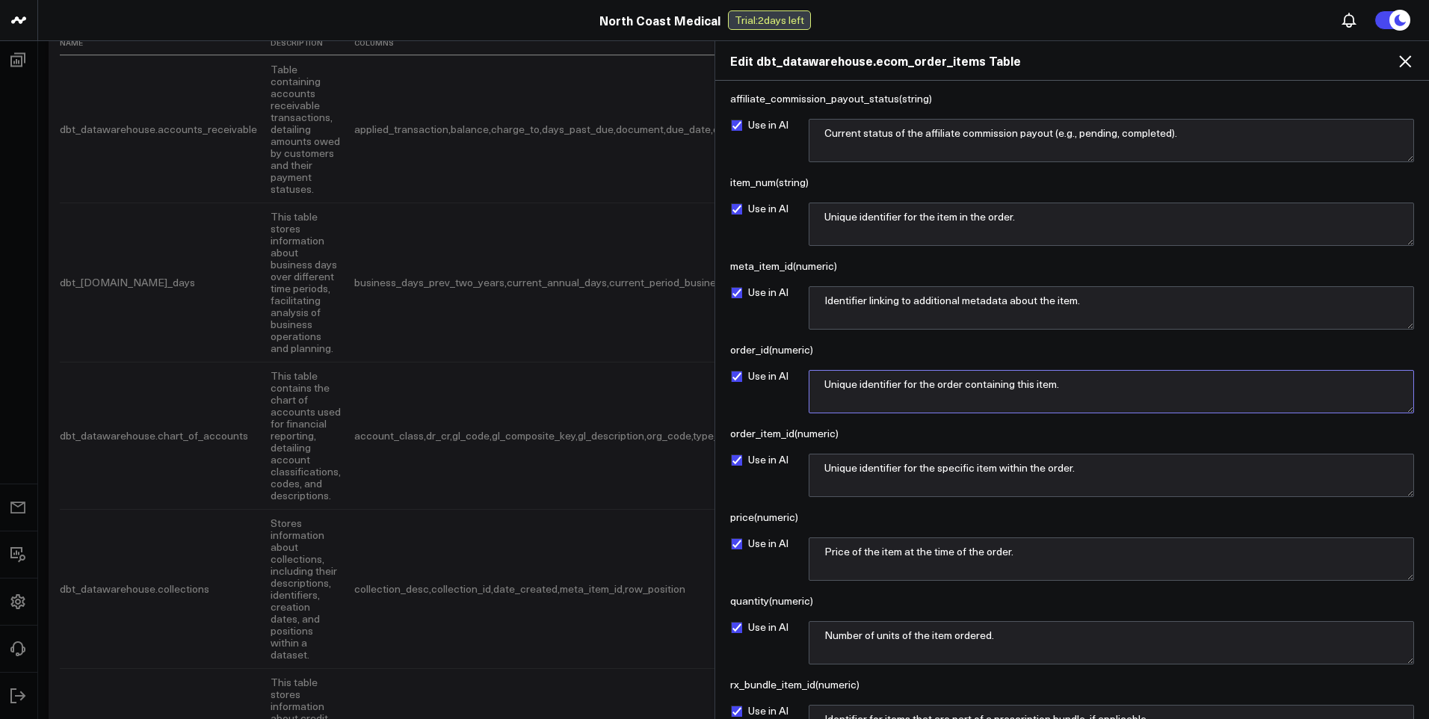
click at [1097, 392] on textarea "Unique identifier for the order containing this item." at bounding box center [1111, 391] width 605 height 43
click at [1126, 389] on textarea "Unique identifier for the order containing this item. Use to" at bounding box center [1111, 391] width 605 height 43
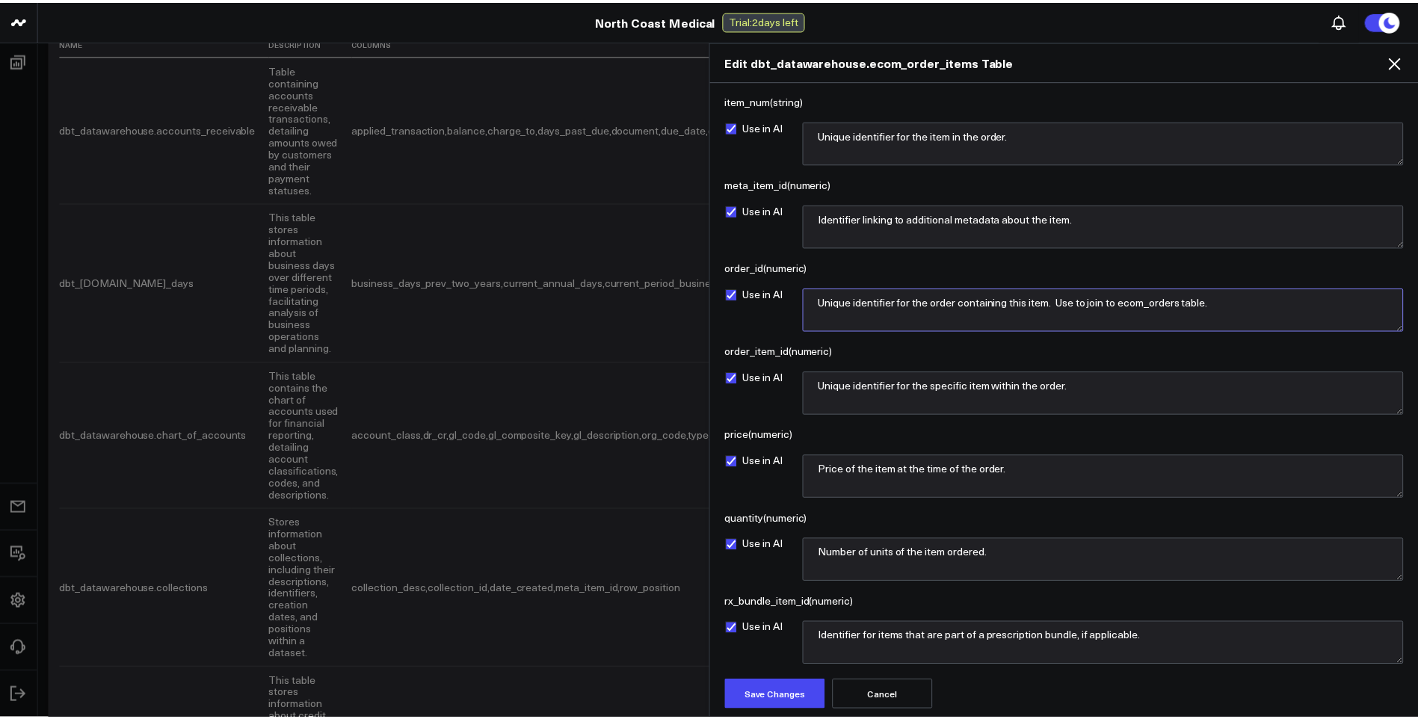
scroll to position [383, 0]
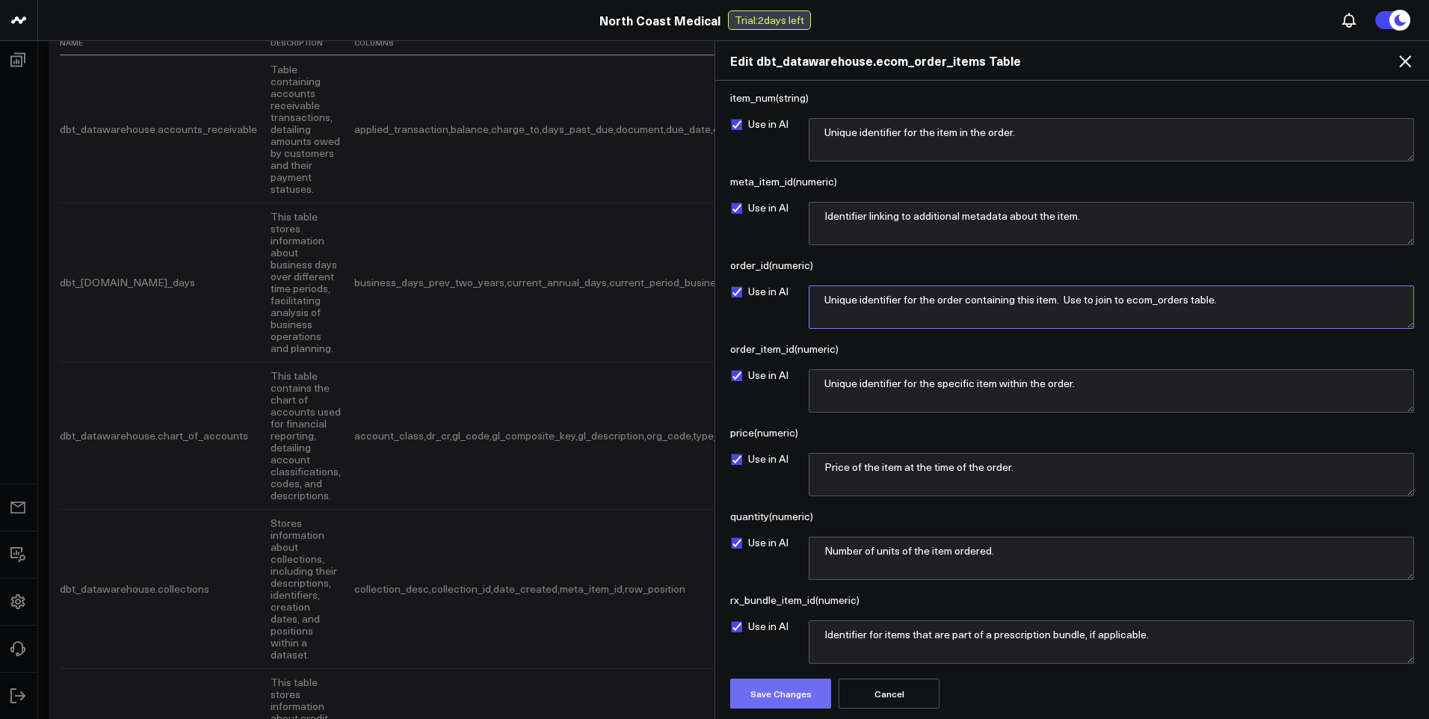
type textarea "Unique identifier for the order containing this item. Use to join to ecom_order…"
click at [787, 689] on button "Save Changes" at bounding box center [780, 694] width 101 height 30
click at [1408, 56] on icon at bounding box center [1405, 61] width 18 height 18
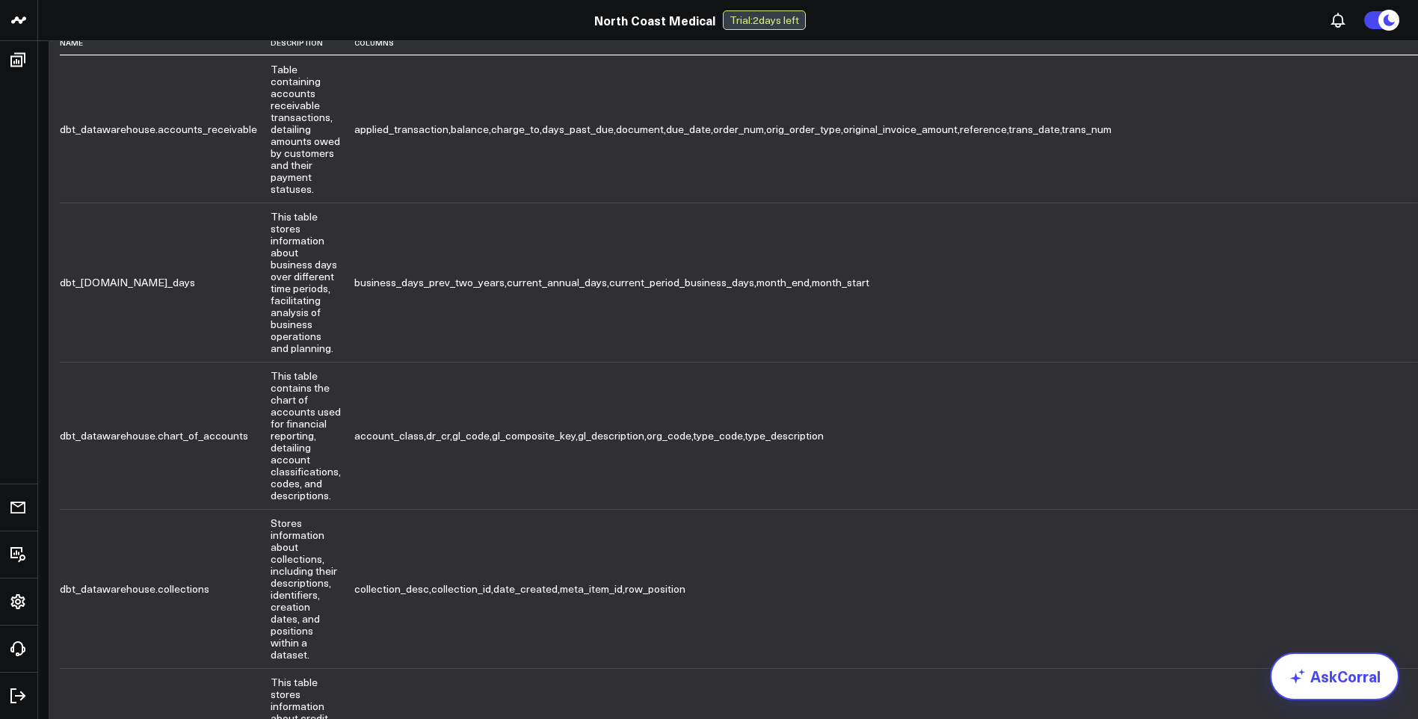
click at [1329, 667] on link "AskCorral" at bounding box center [1334, 676] width 129 height 48
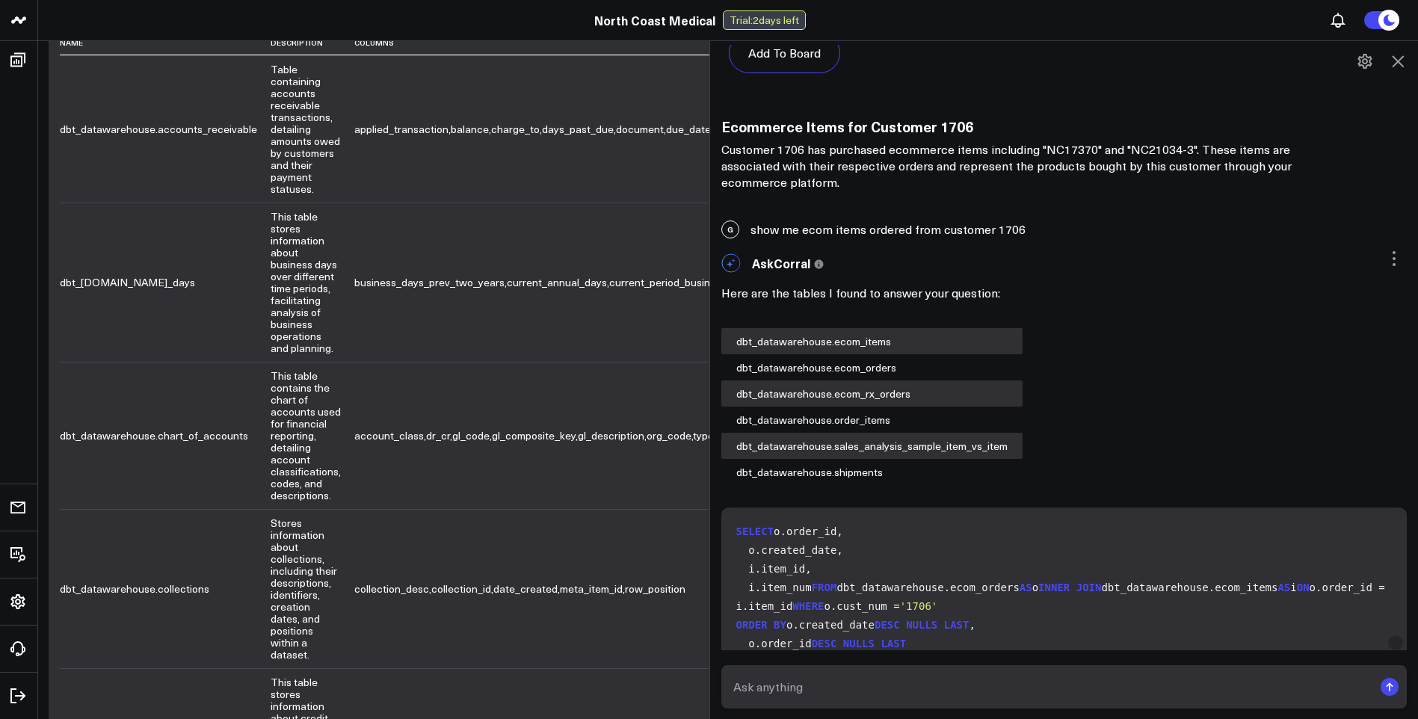
scroll to position [806, 0]
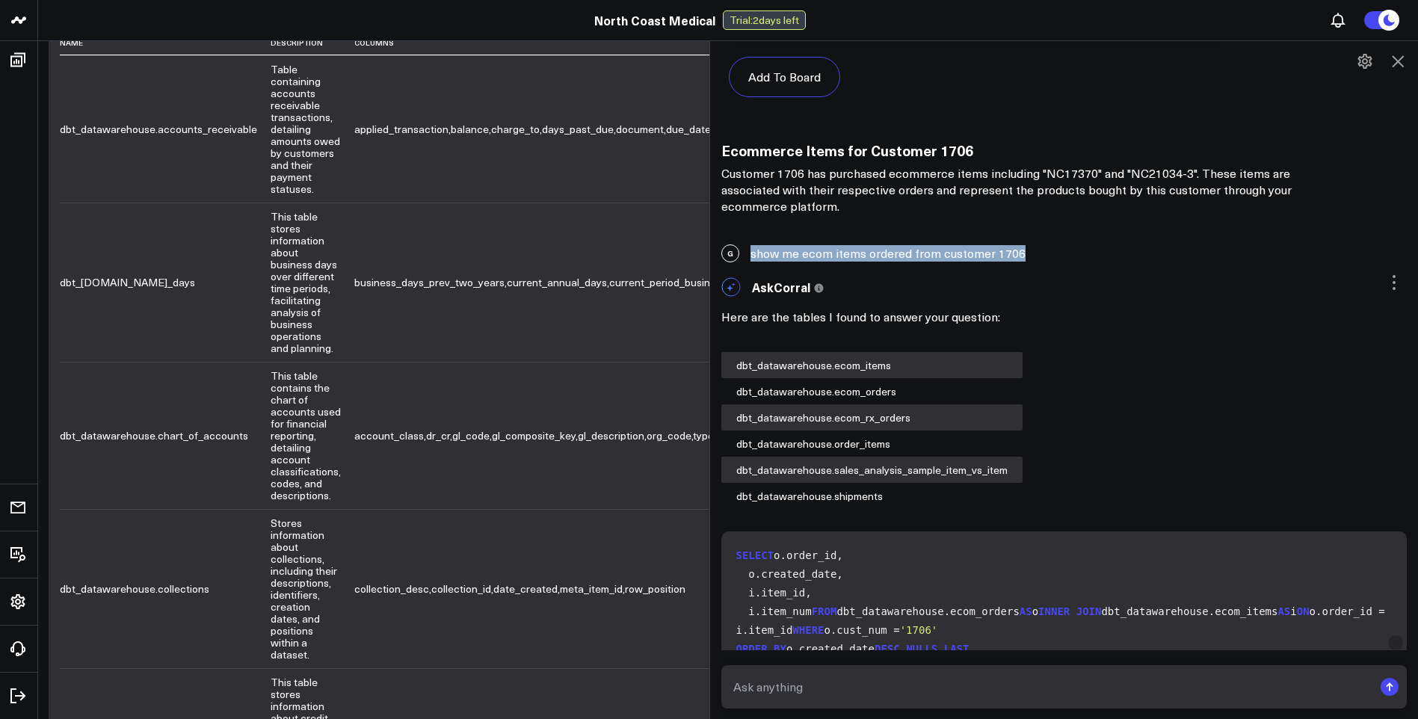
click at [1023, 251] on div "G show me ecom items ordered from customer 1706" at bounding box center [1064, 253] width 709 height 33
copy div "show me ecom items ordered from customer 1706"
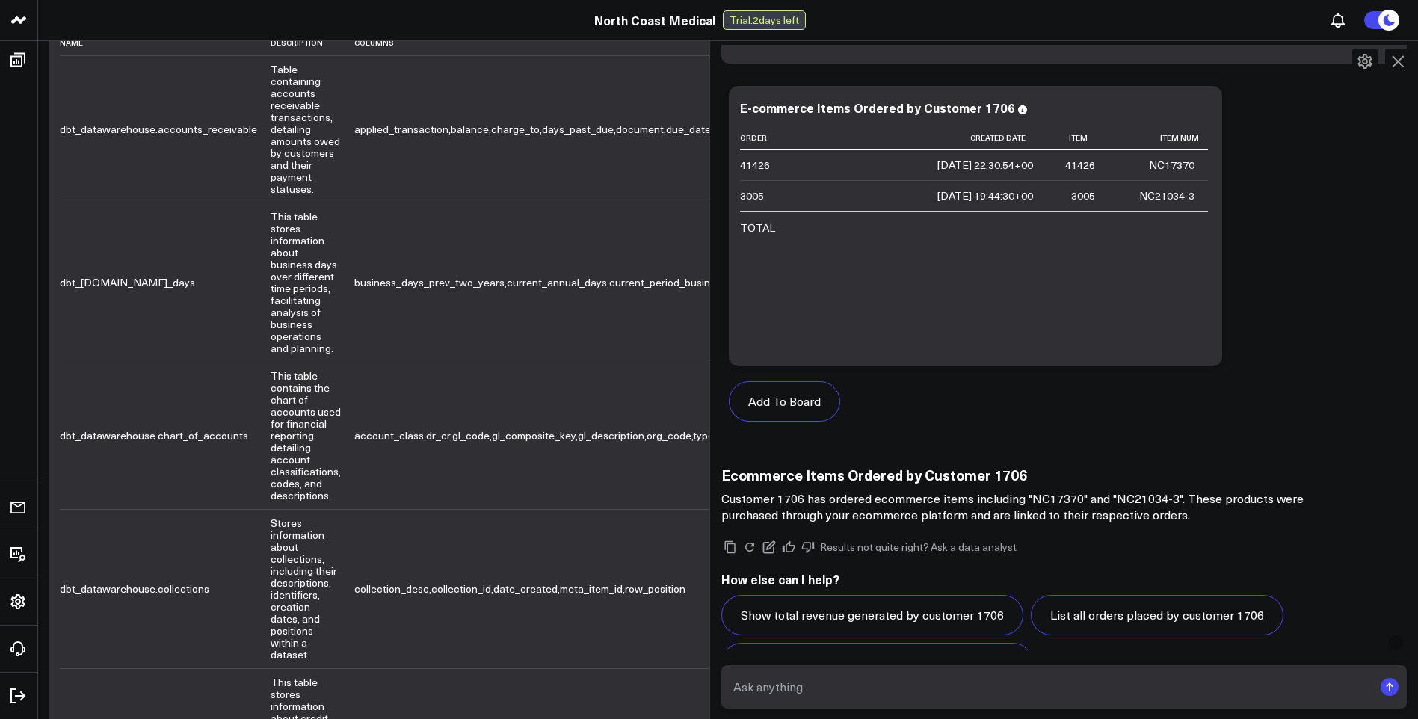
scroll to position [1553, 0]
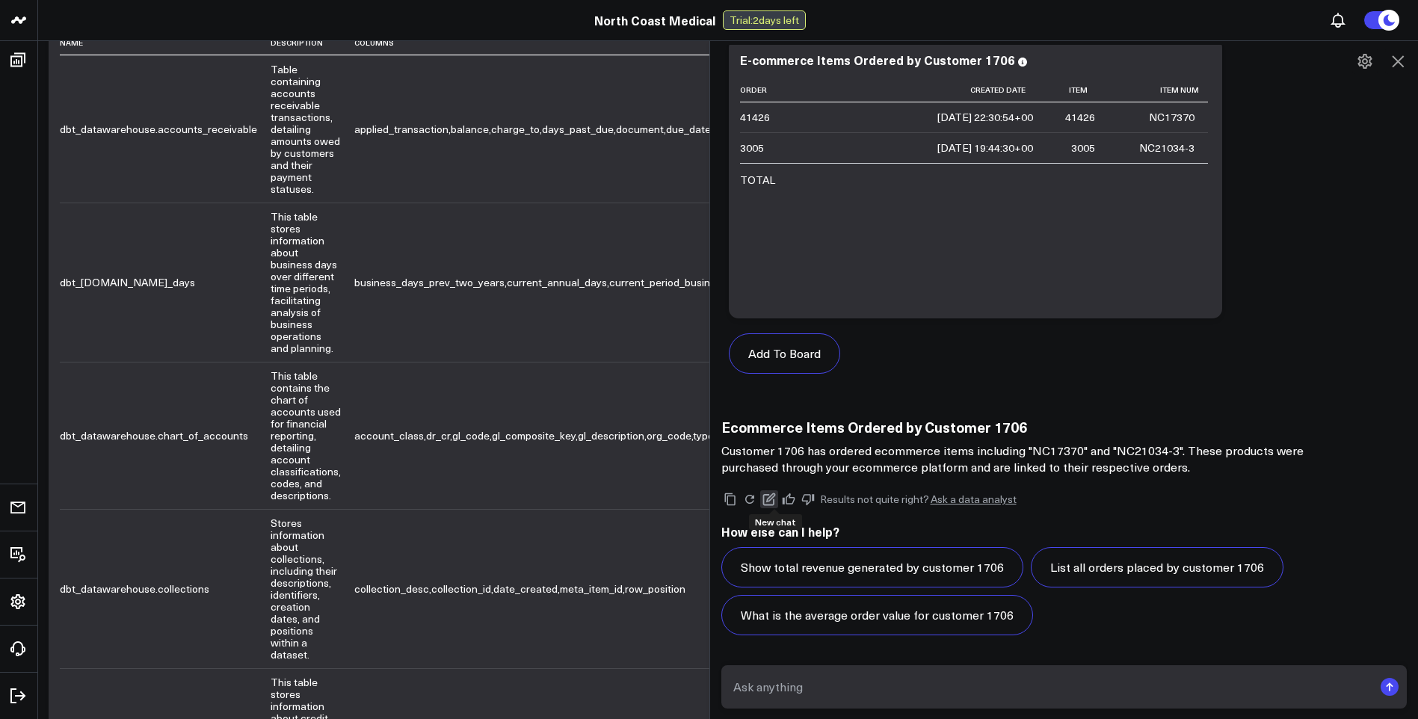
click at [770, 501] on icon at bounding box center [768, 499] width 13 height 13
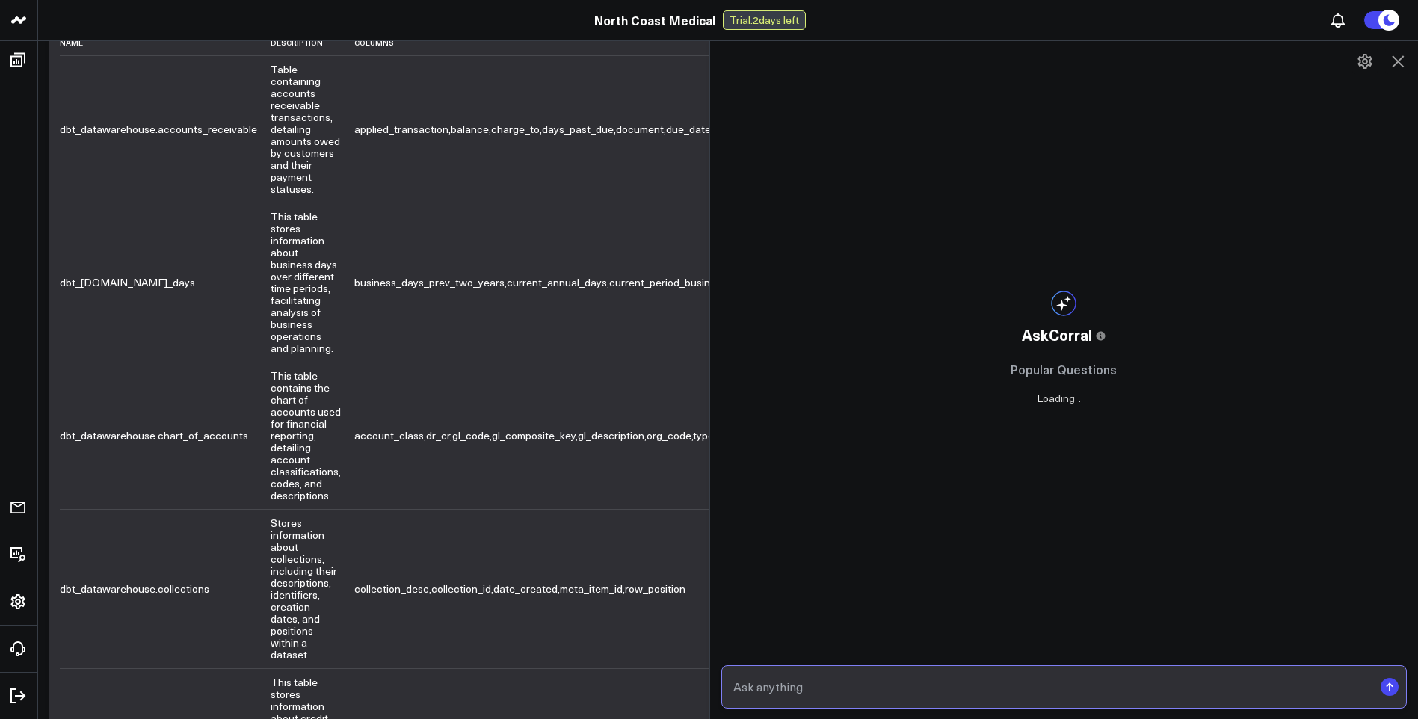
click at [794, 687] on input "text" at bounding box center [1051, 686] width 644 height 27
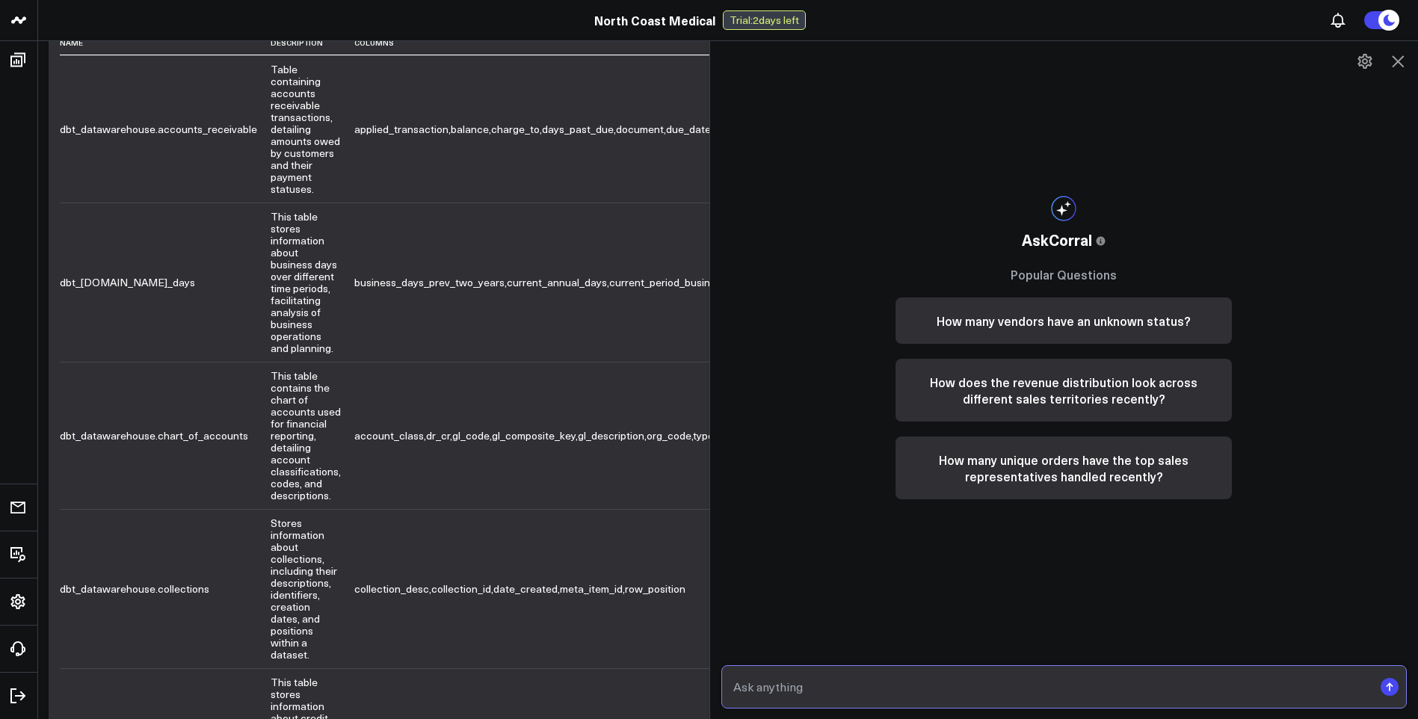
paste input "show me ecom items ordered from customer 1706"
type input "show me ecom items ordered from customer 1706"
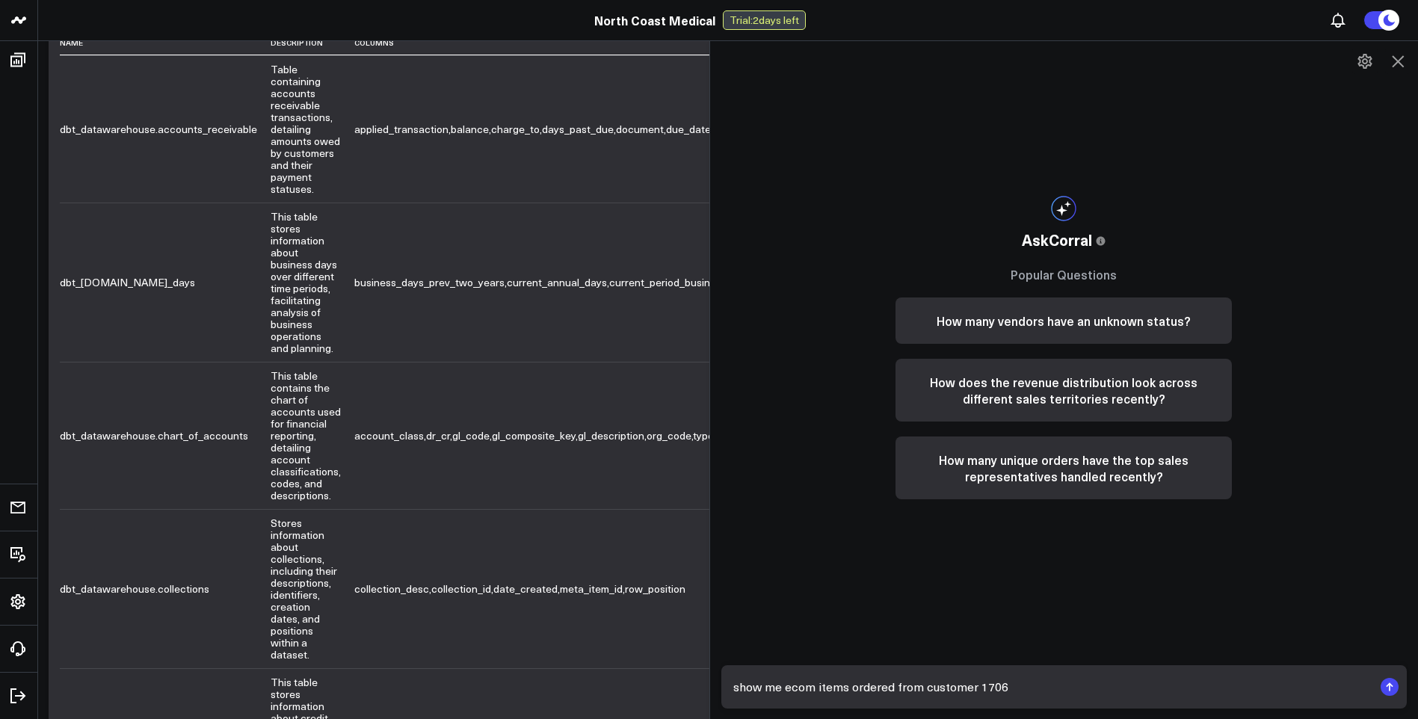
click at [1391, 686] on icon "submit" at bounding box center [1389, 684] width 7 height 4
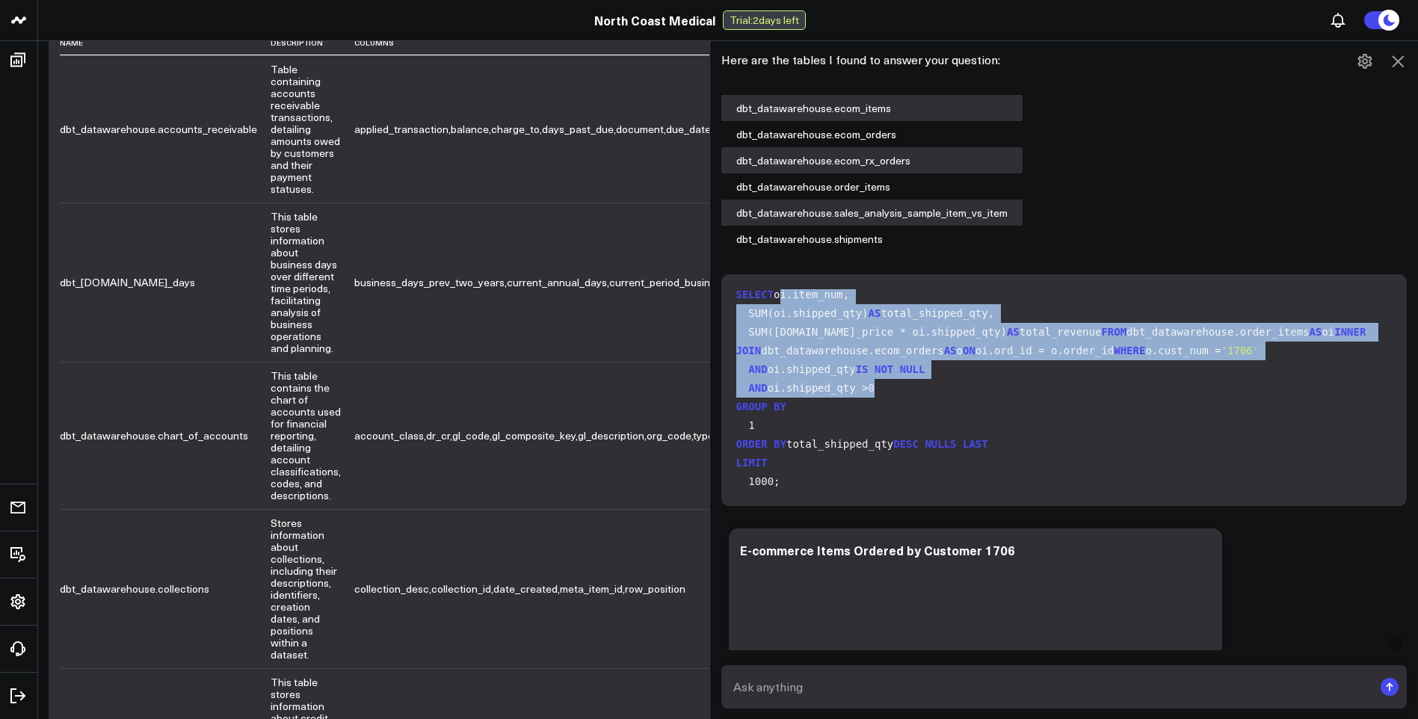
scroll to position [0, 0]
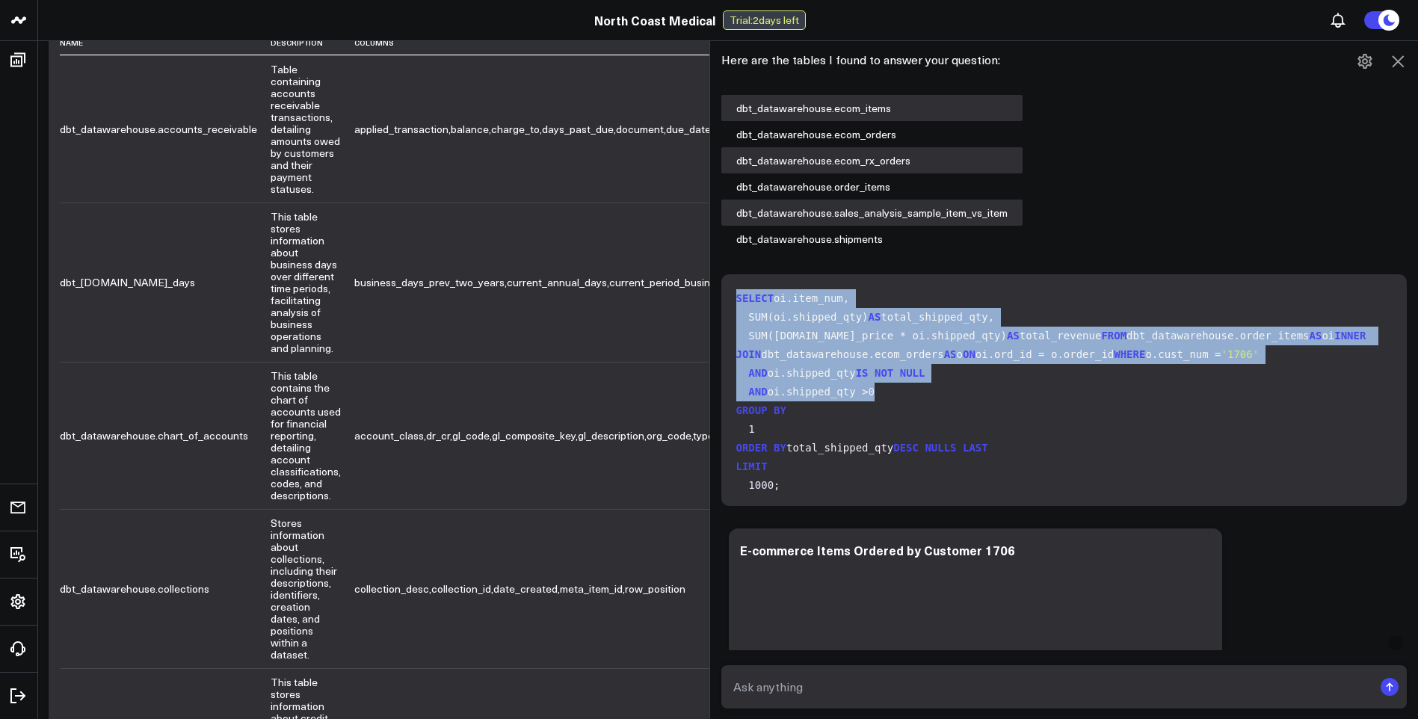
drag, startPoint x: 889, startPoint y: 484, endPoint x: 741, endPoint y: 288, distance: 245.4
click at [741, 288] on div "SELECT oi.item_num, SUM(oi.shipped_qty) AS total_shipped_qty, SUM(oi.net_price …" at bounding box center [1064, 390] width 686 height 232
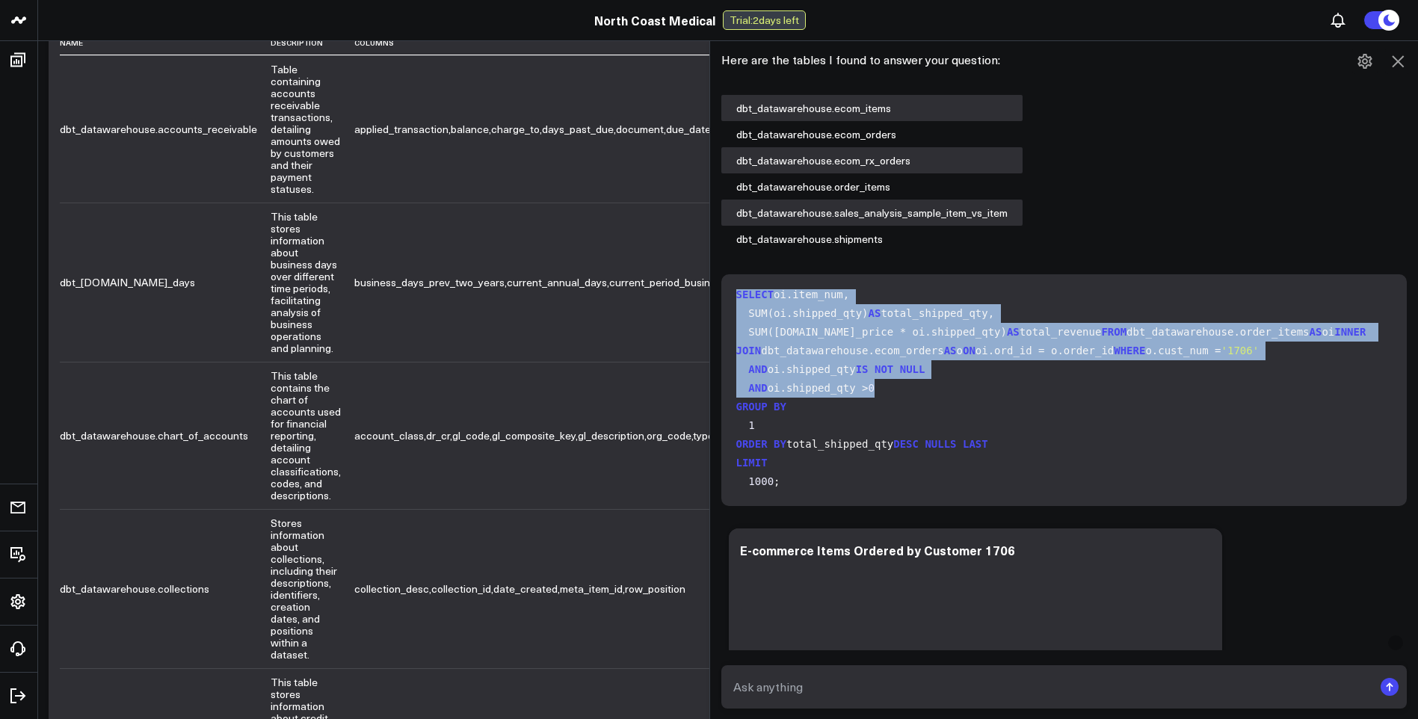
scroll to position [116, 0]
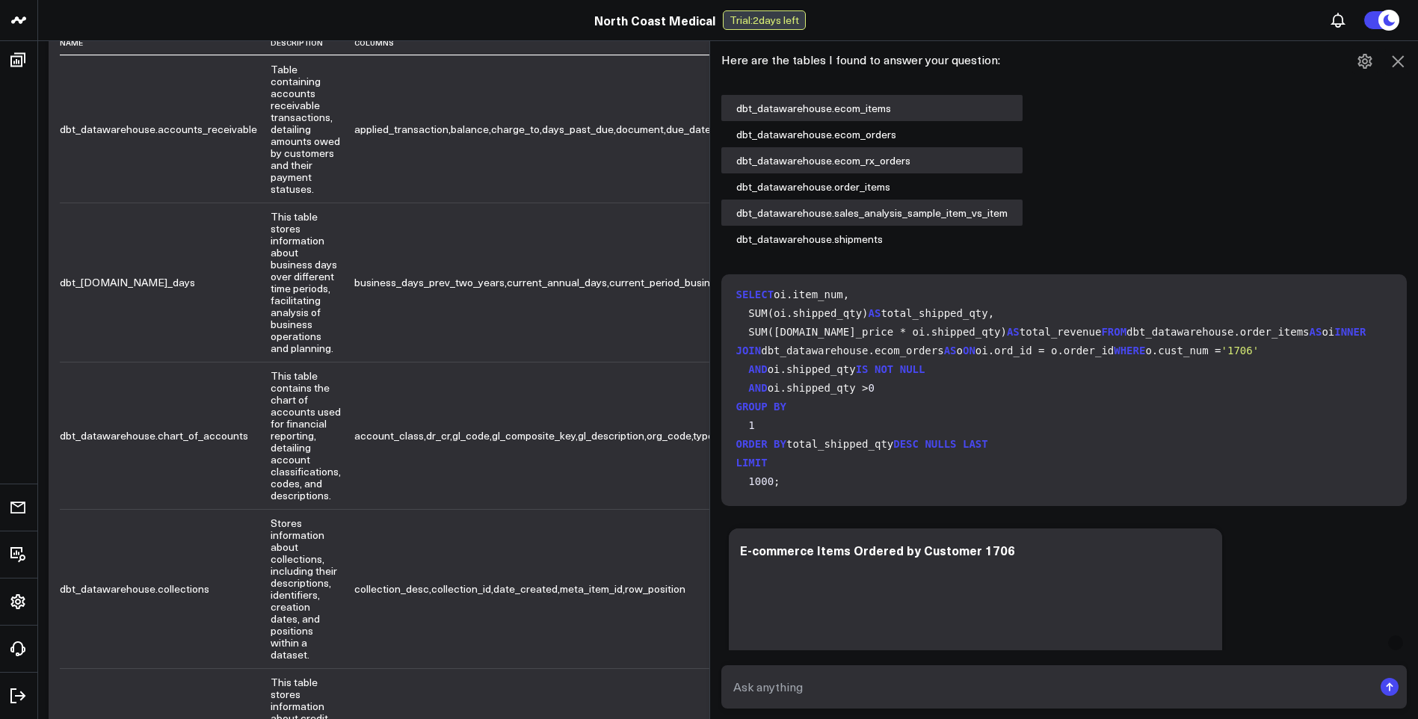
click at [948, 445] on code "SELECT oi.item_num, SUM(oi.shipped_qty) AS total_shipped_qty, SUM(oi.net_price …" at bounding box center [1067, 388] width 662 height 206
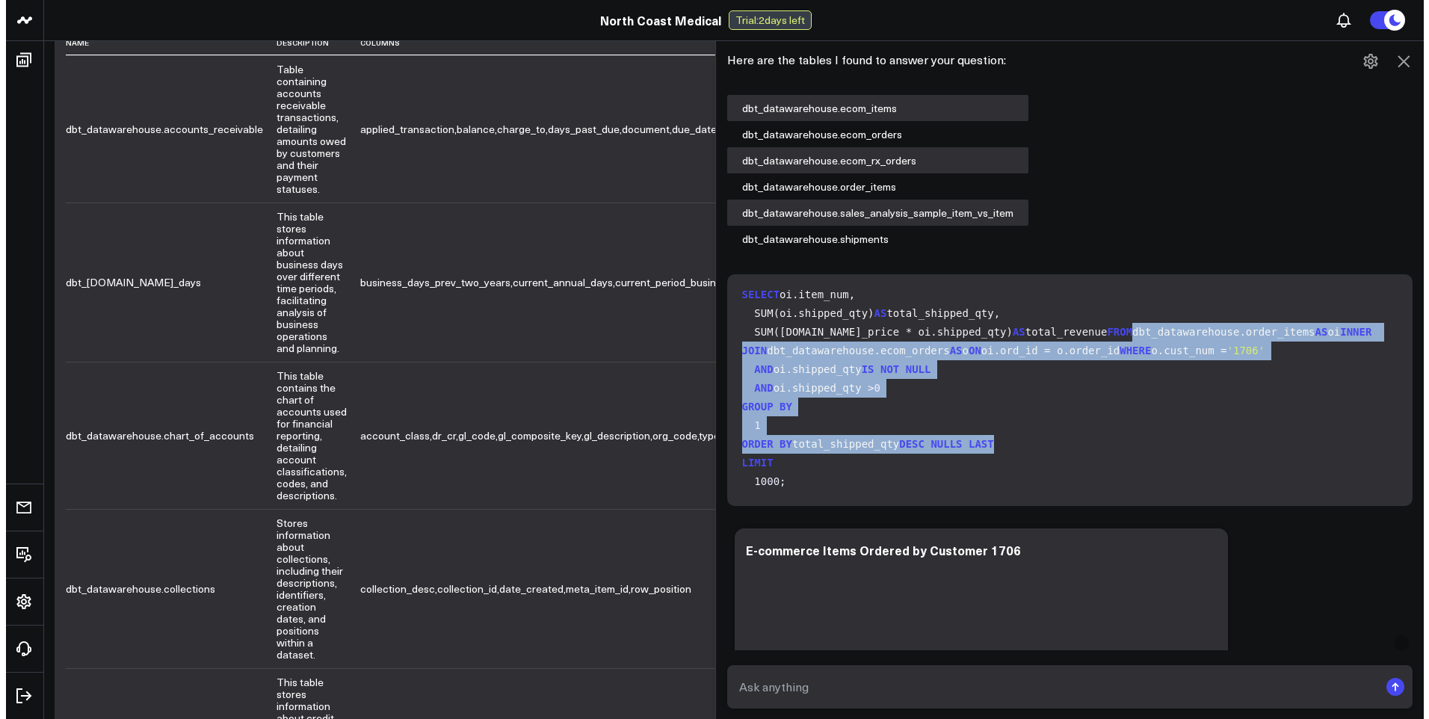
scroll to position [0, 0]
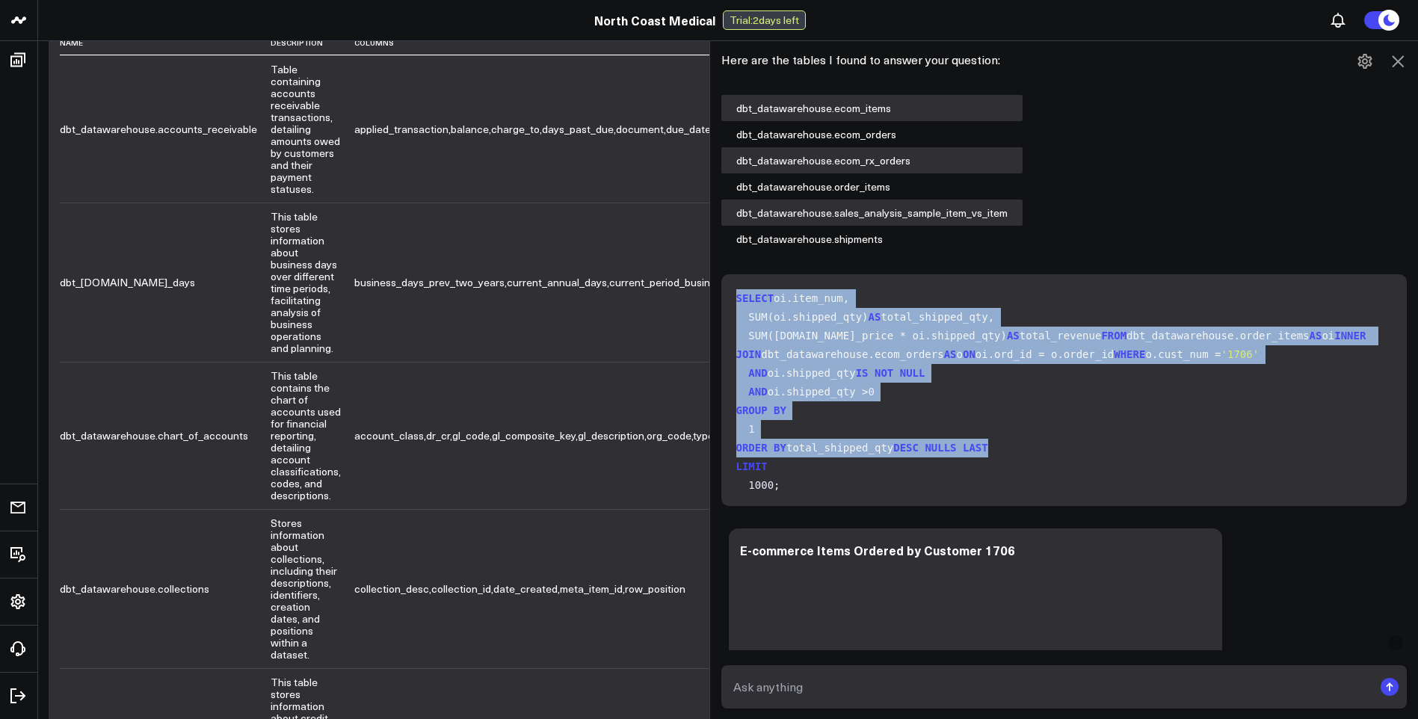
drag, startPoint x: 957, startPoint y: 441, endPoint x: 738, endPoint y: 291, distance: 266.2
click at [738, 291] on div "SELECT oi.item_num, SUM(oi.shipped_qty) AS total_shipped_qty, SUM(oi.net_price …" at bounding box center [1064, 390] width 686 height 232
copy code "SELECT oi.item_num, SUM(oi.shipped_qty) AS total_shipped_qty, SUM(oi.net_price …"
click at [1399, 61] on icon at bounding box center [1398, 61] width 12 height 12
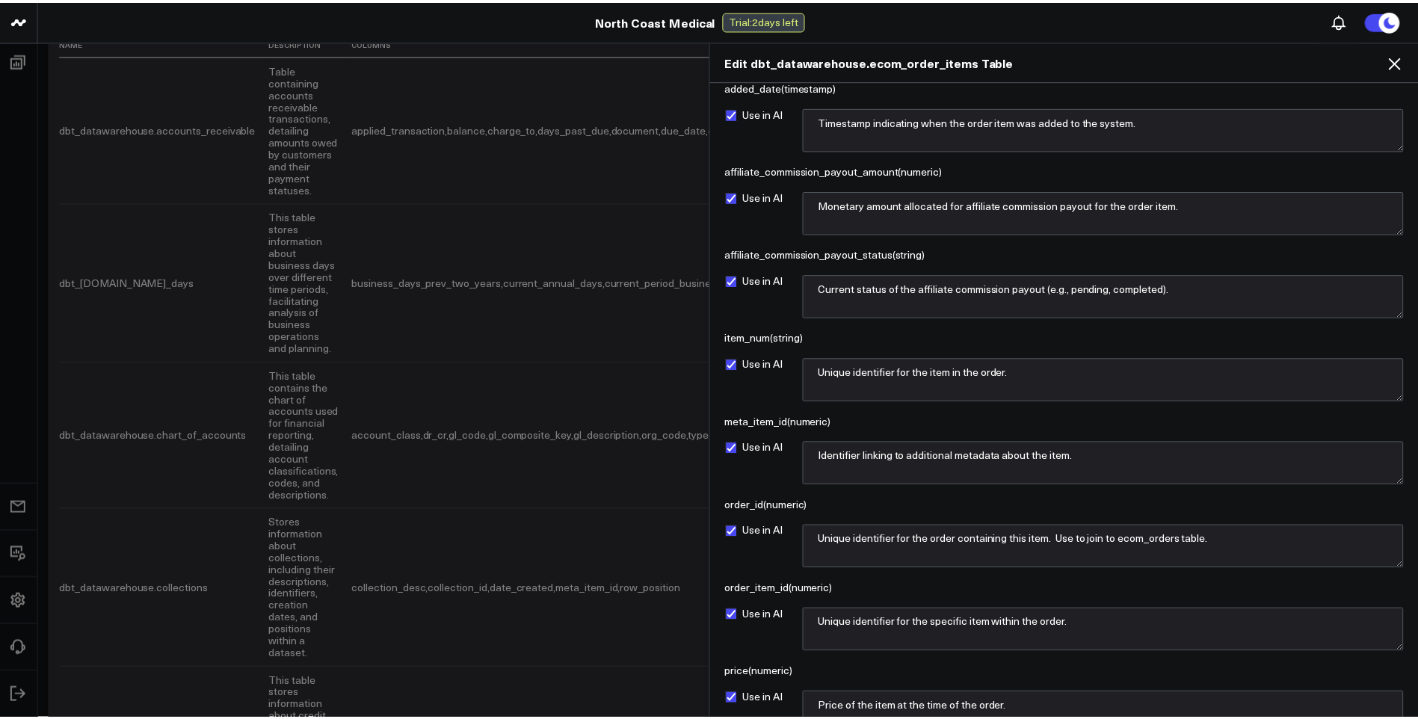
scroll to position [299, 0]
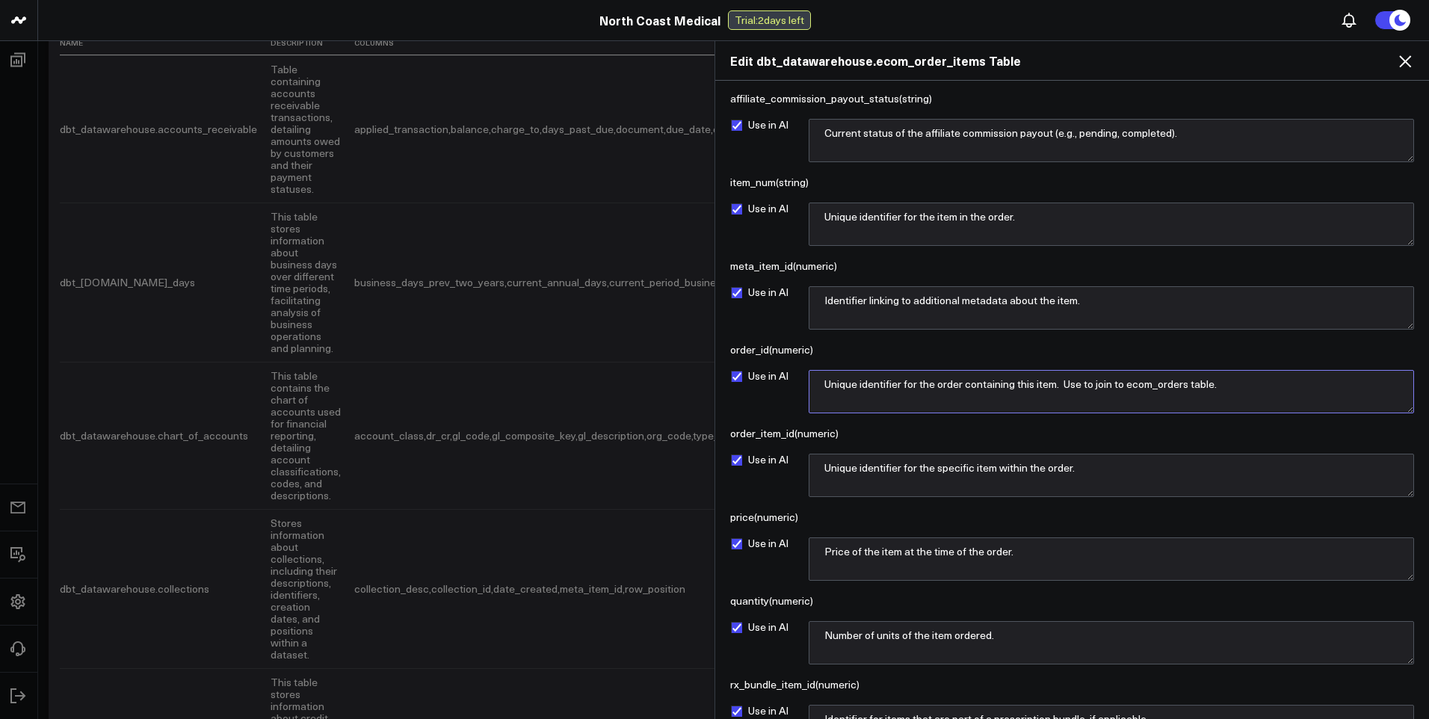
drag, startPoint x: 1252, startPoint y: 380, endPoint x: 1064, endPoint y: 391, distance: 187.9
click at [1064, 391] on textarea "Unique identifier for the order containing this item. Use to join to ecom_order…" at bounding box center [1111, 391] width 605 height 43
click at [1228, 386] on textarea "Unique identifier for the order containing this item. Use to join to ecom_order…" at bounding box center [1111, 391] width 605 height 43
drag, startPoint x: 1226, startPoint y: 383, endPoint x: 1066, endPoint y: 389, distance: 160.8
click at [1066, 389] on textarea "Unique identifier for the order containing this item. Use to join to ecom_order…" at bounding box center [1111, 391] width 605 height 43
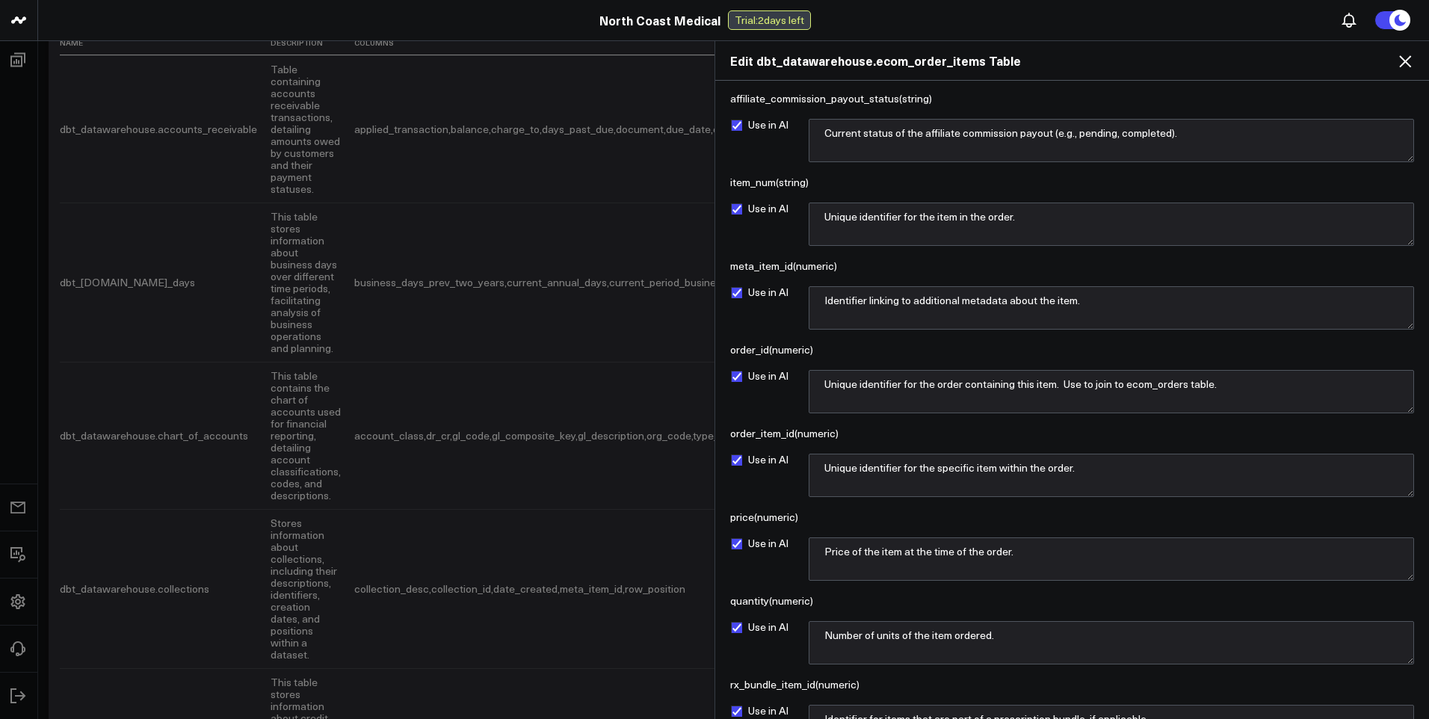
click at [1403, 61] on icon at bounding box center [1405, 61] width 18 height 18
